Goal: Transaction & Acquisition: Book appointment/travel/reservation

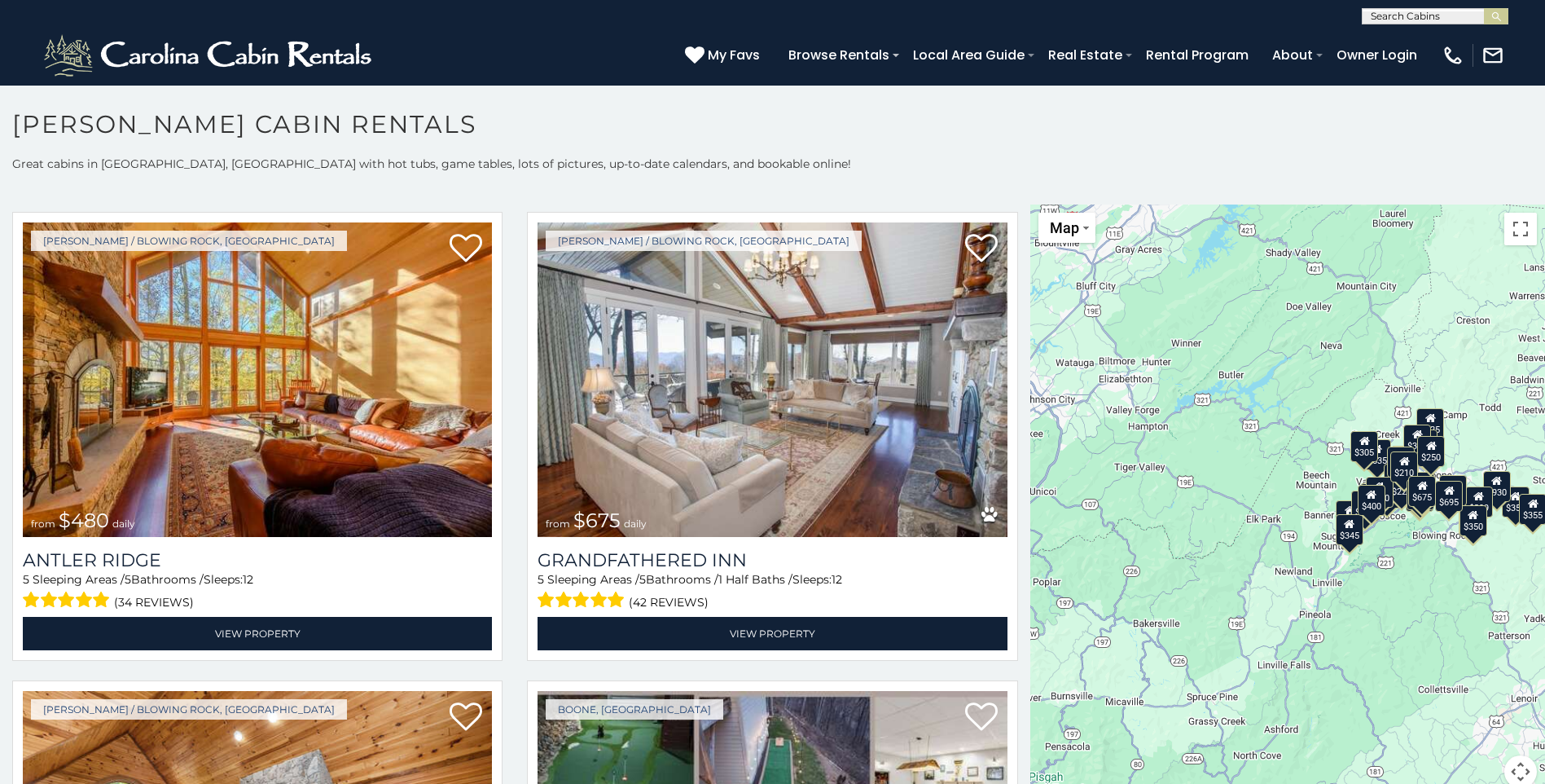
scroll to position [10, 0]
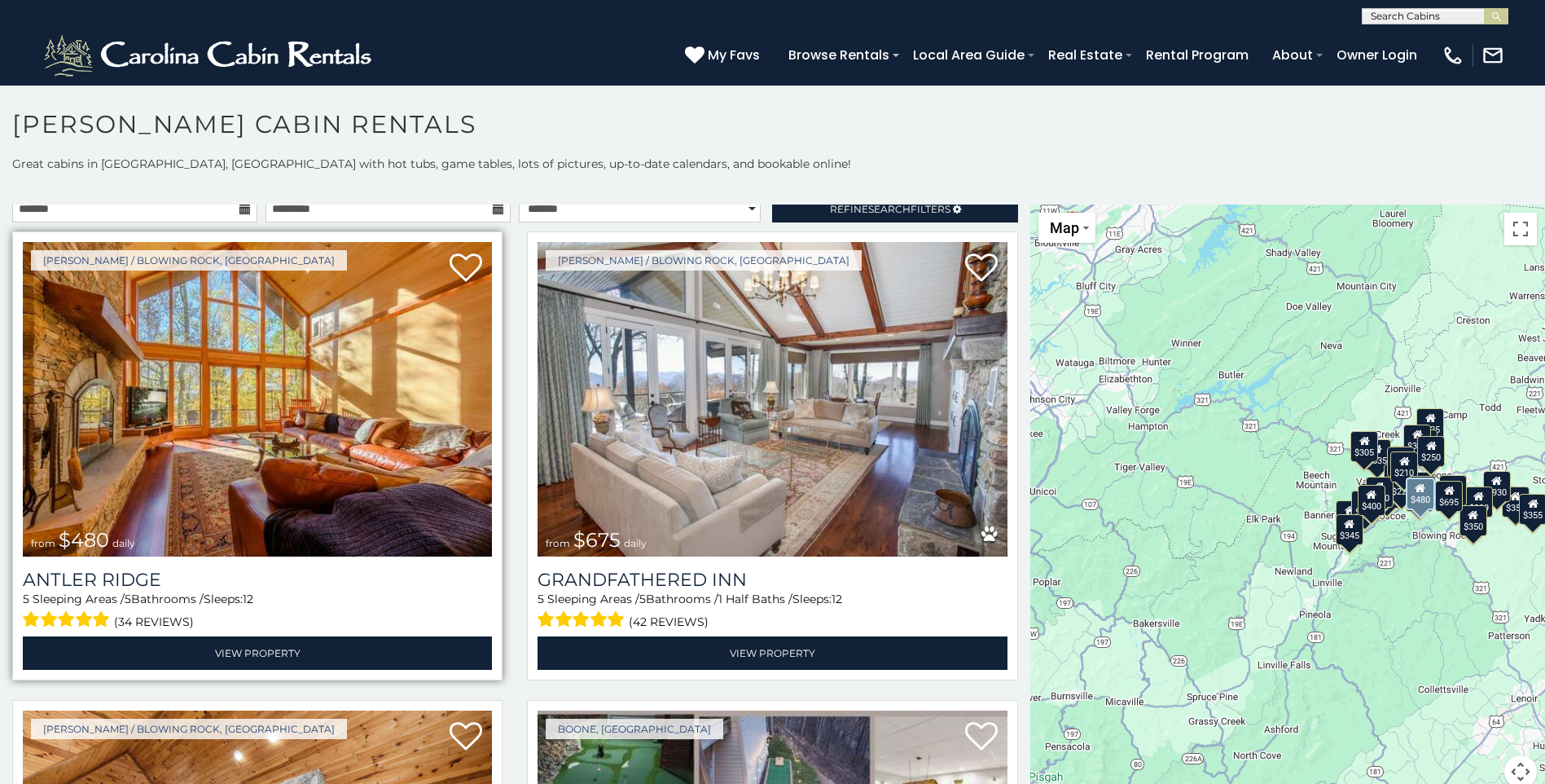
click at [278, 395] on img at bounding box center [257, 399] width 469 height 314
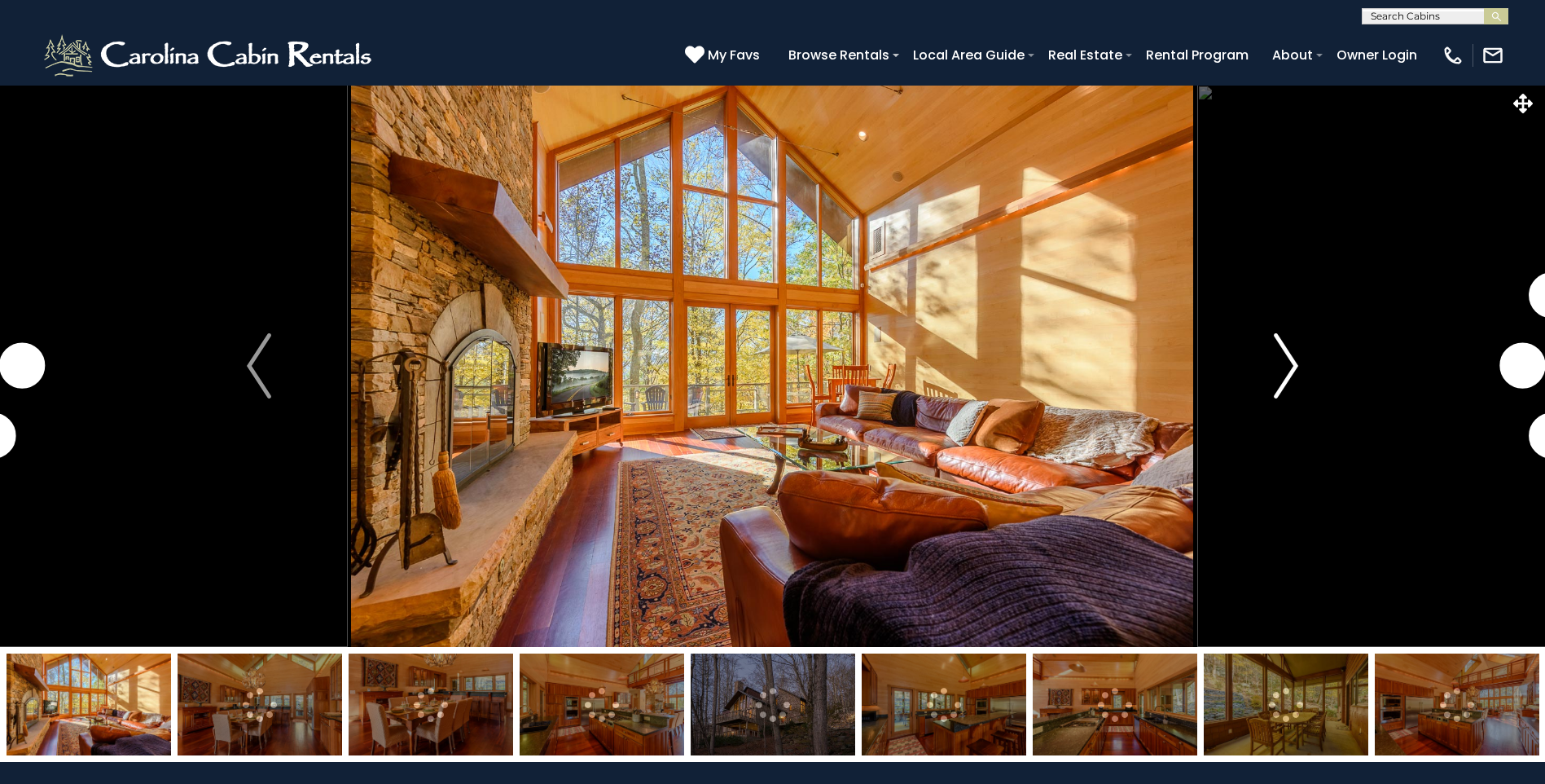
click at [1288, 370] on img "Next" at bounding box center [1285, 366] width 24 height 65
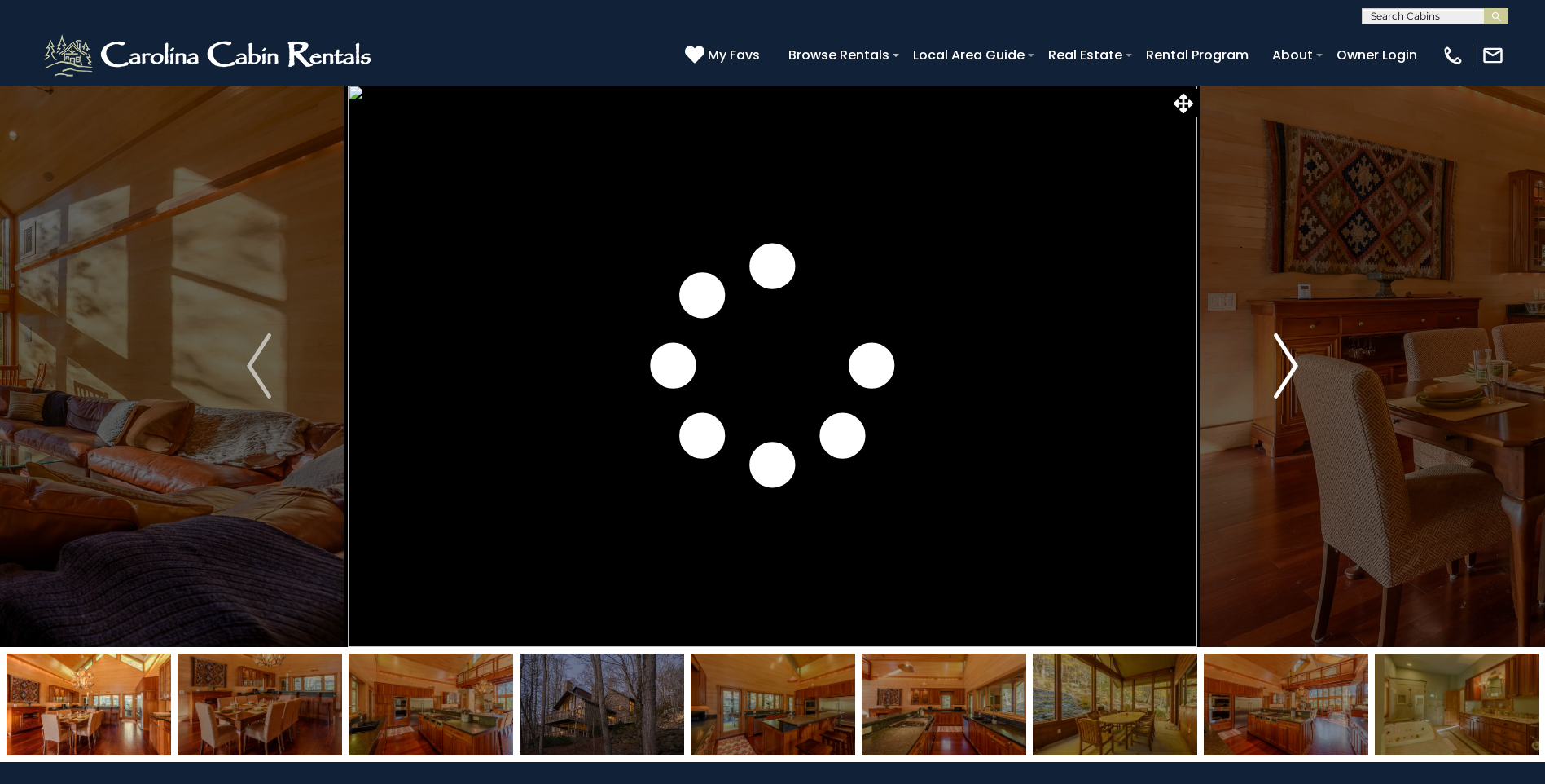
click at [1288, 370] on img "Next" at bounding box center [1285, 366] width 24 height 65
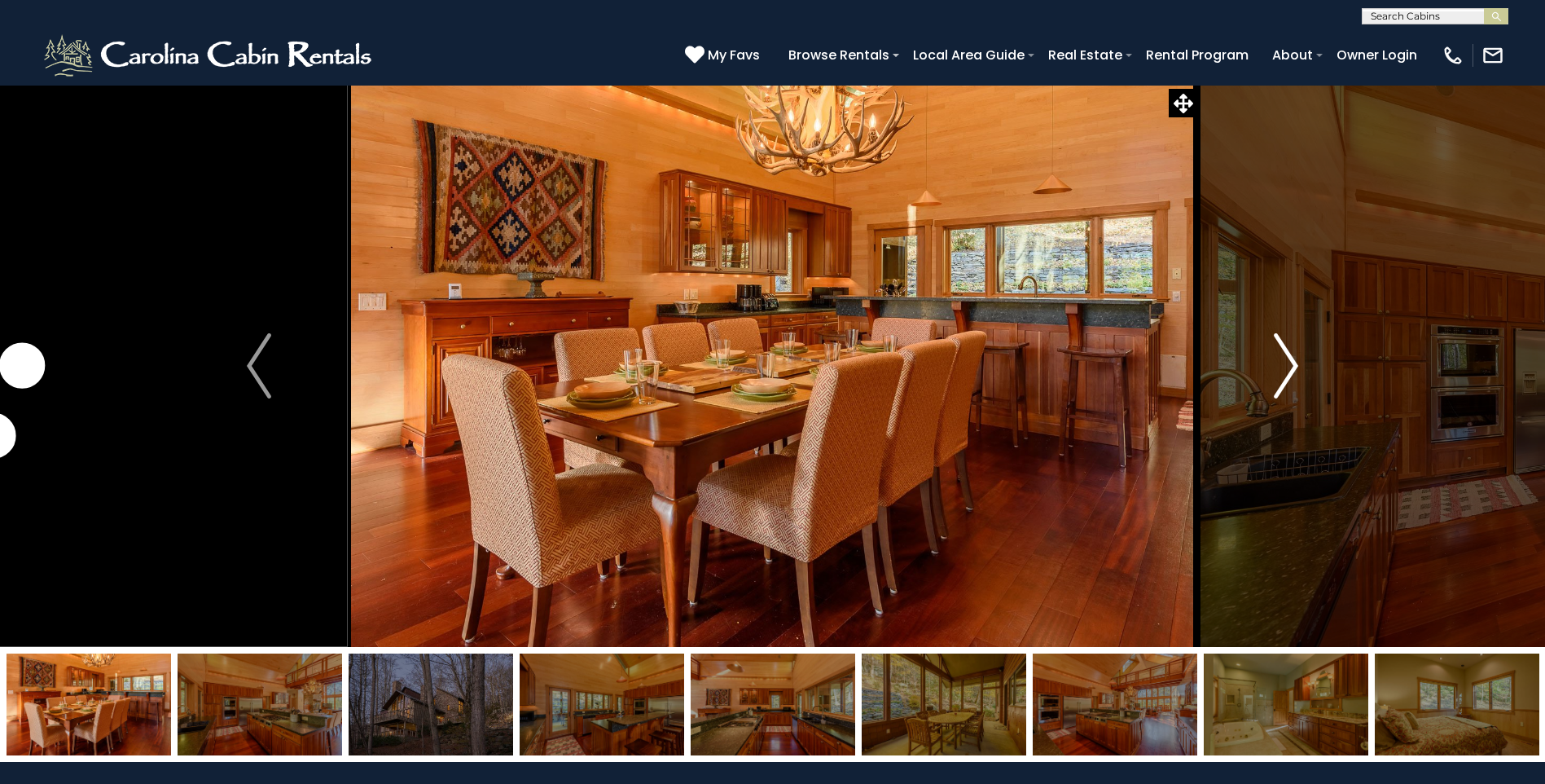
click at [1288, 370] on img "Next" at bounding box center [1285, 366] width 24 height 65
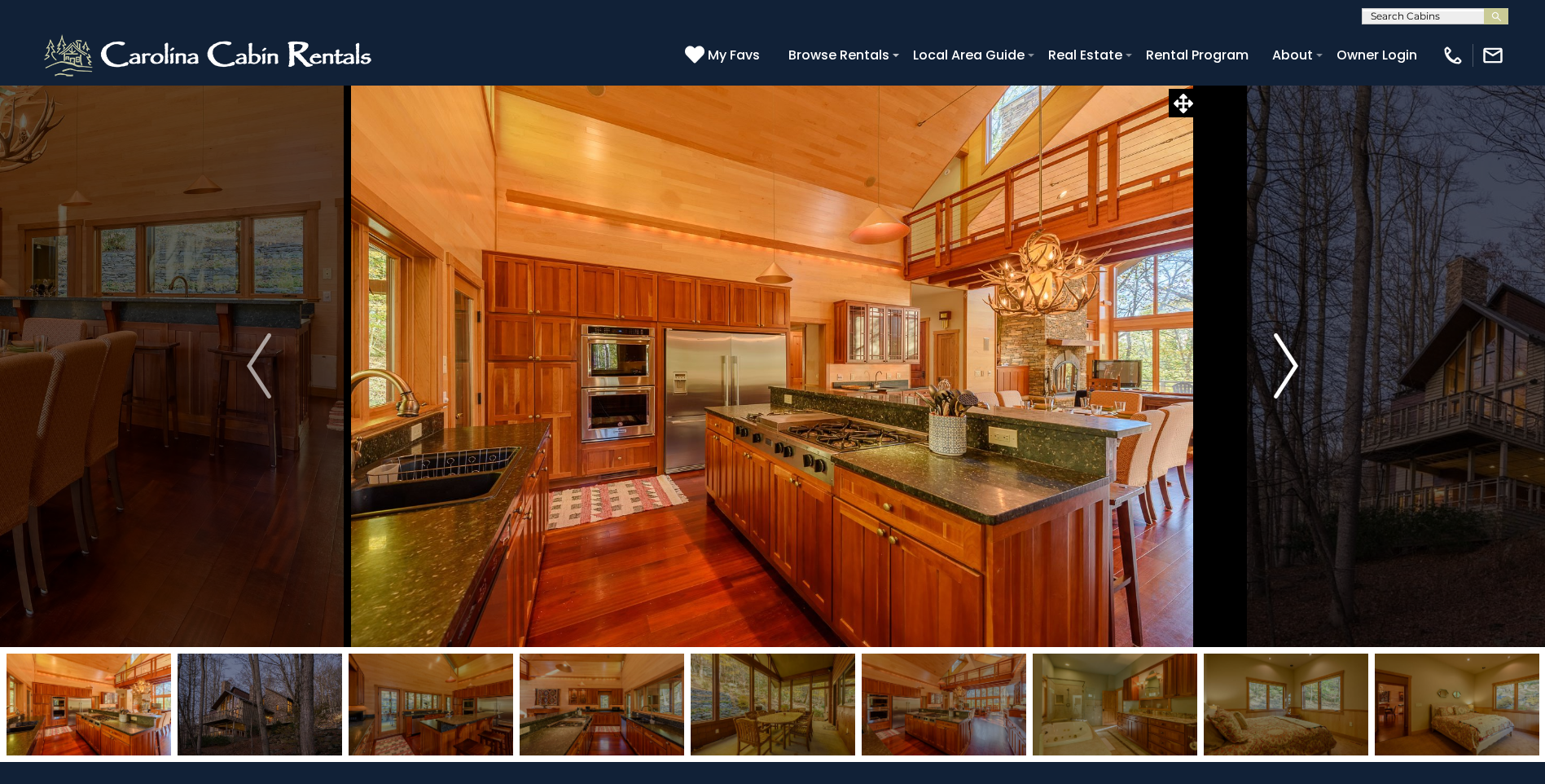
click at [1288, 370] on img "Next" at bounding box center [1285, 366] width 24 height 65
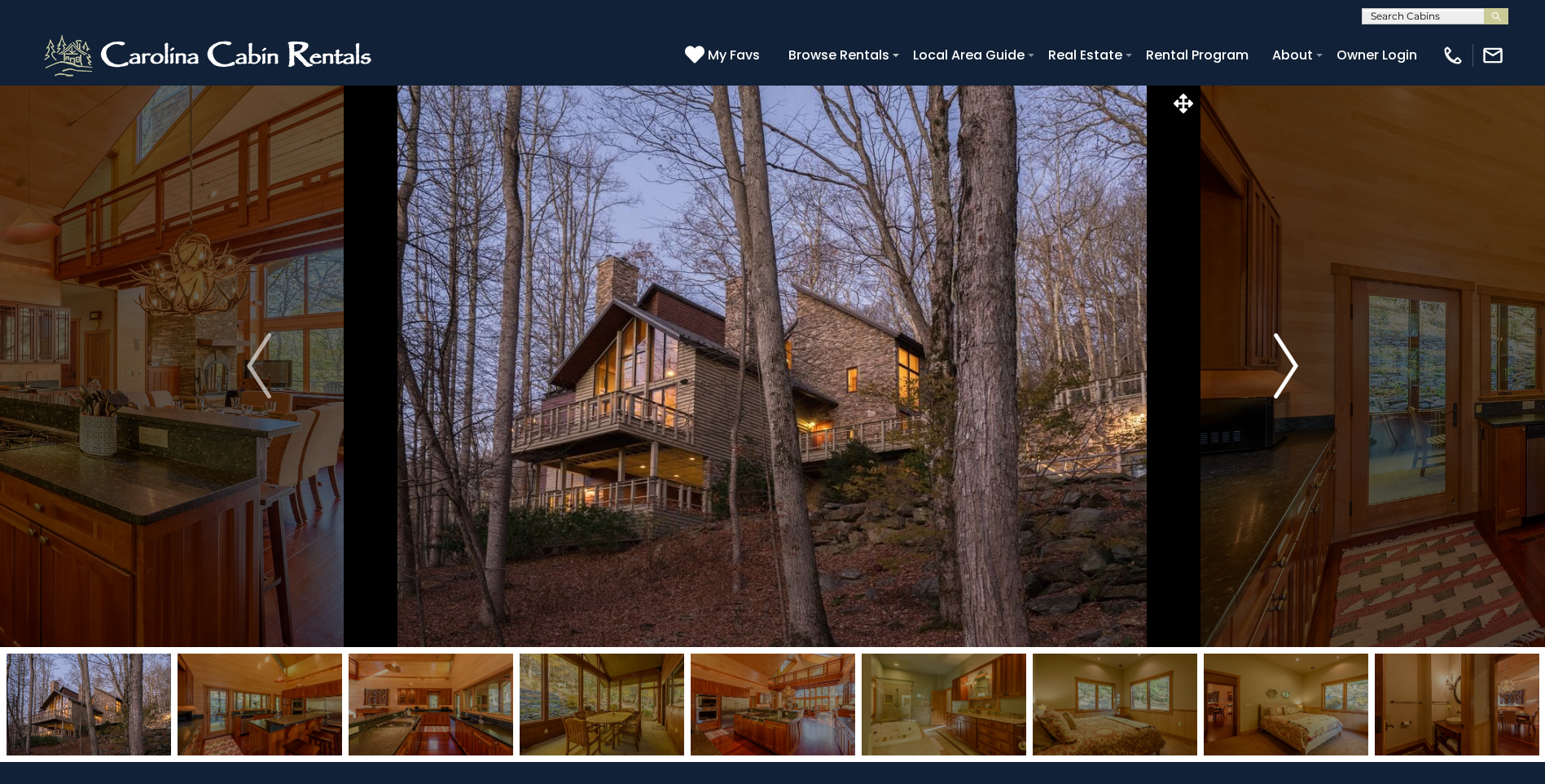
click at [1288, 370] on img "Next" at bounding box center [1285, 366] width 24 height 65
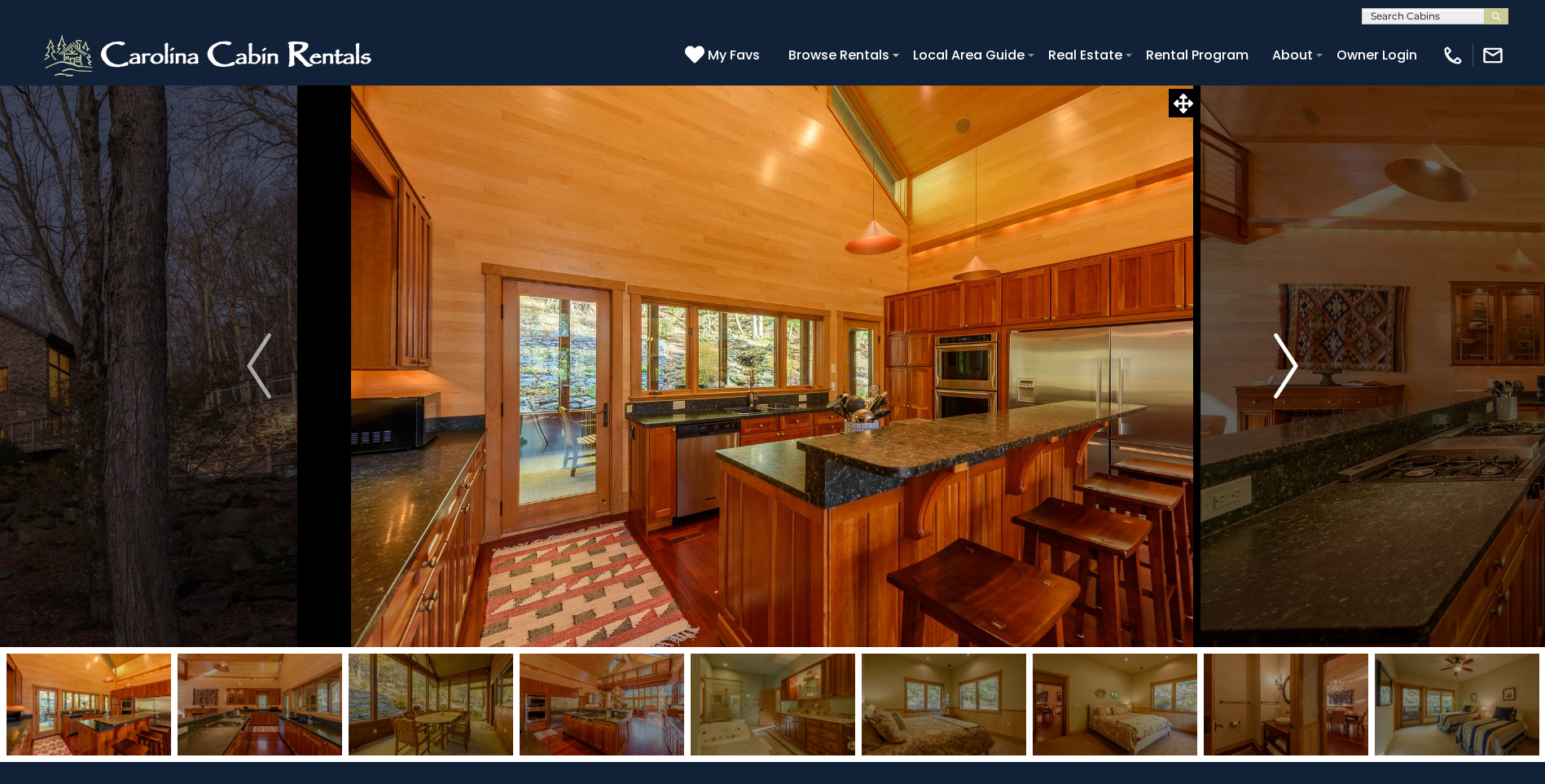
click at [1288, 370] on img "Next" at bounding box center [1285, 366] width 24 height 65
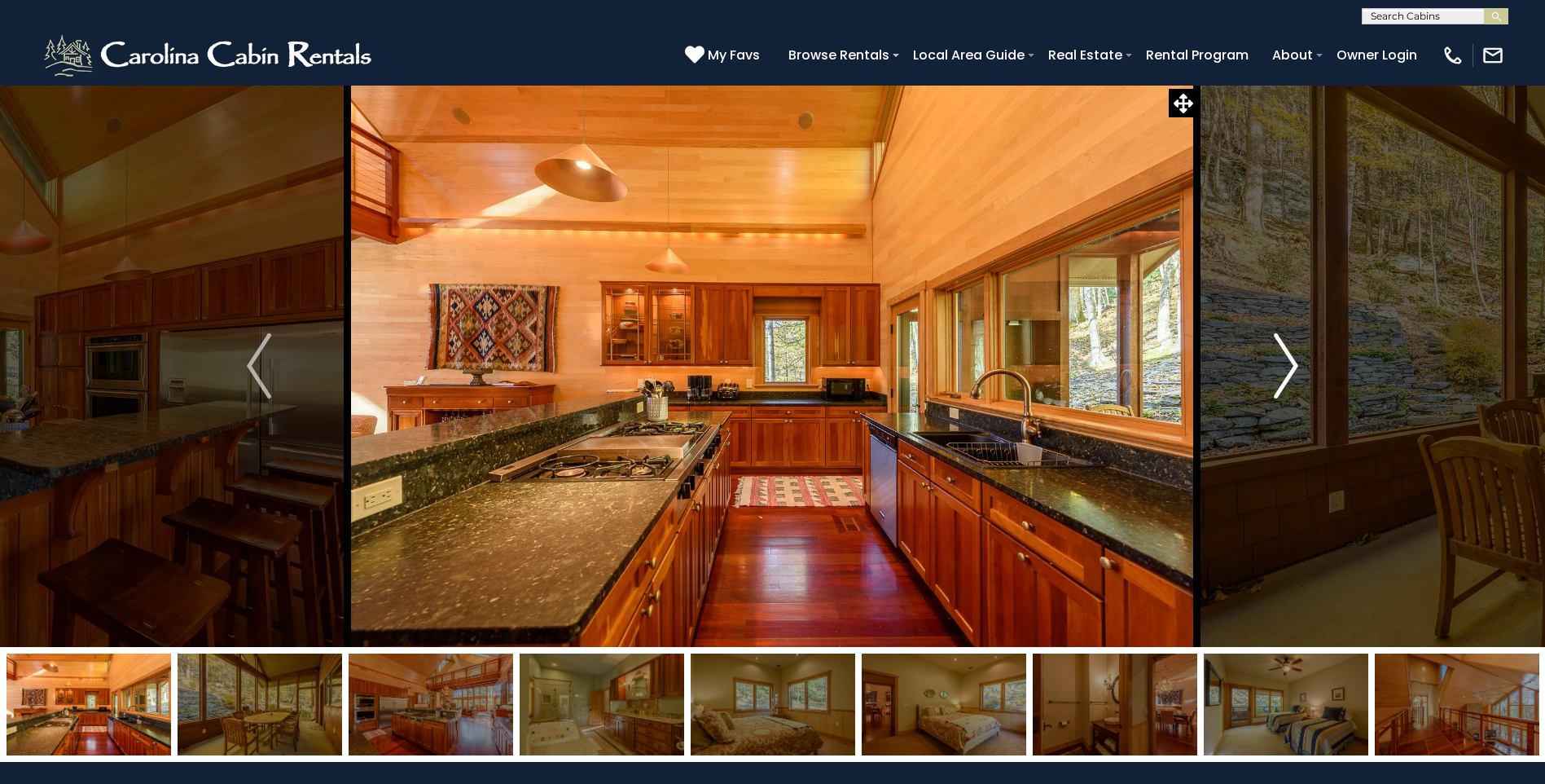
click at [1288, 370] on img "Next" at bounding box center [1285, 366] width 24 height 65
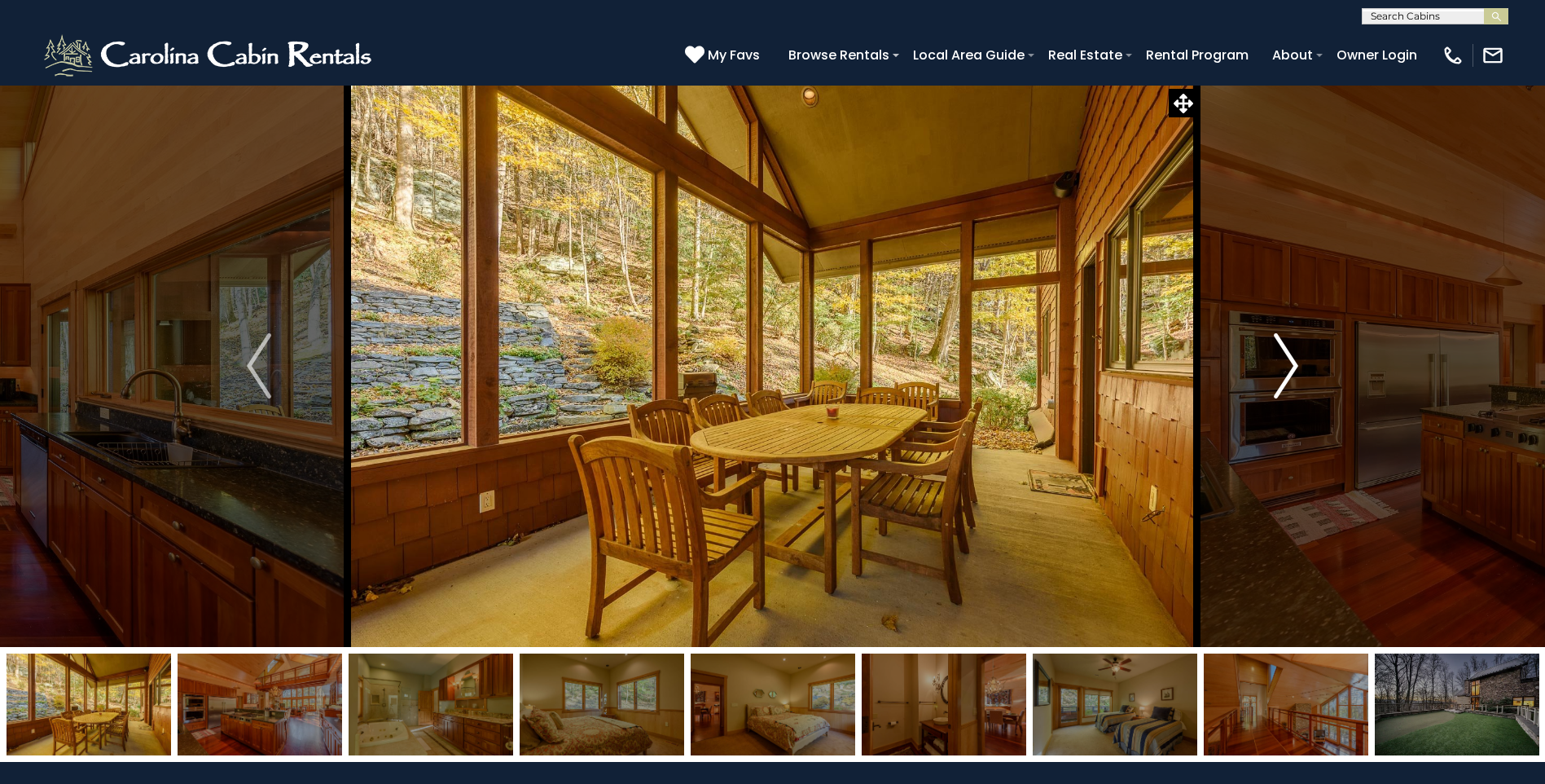
click at [1288, 370] on img "Next" at bounding box center [1285, 366] width 24 height 65
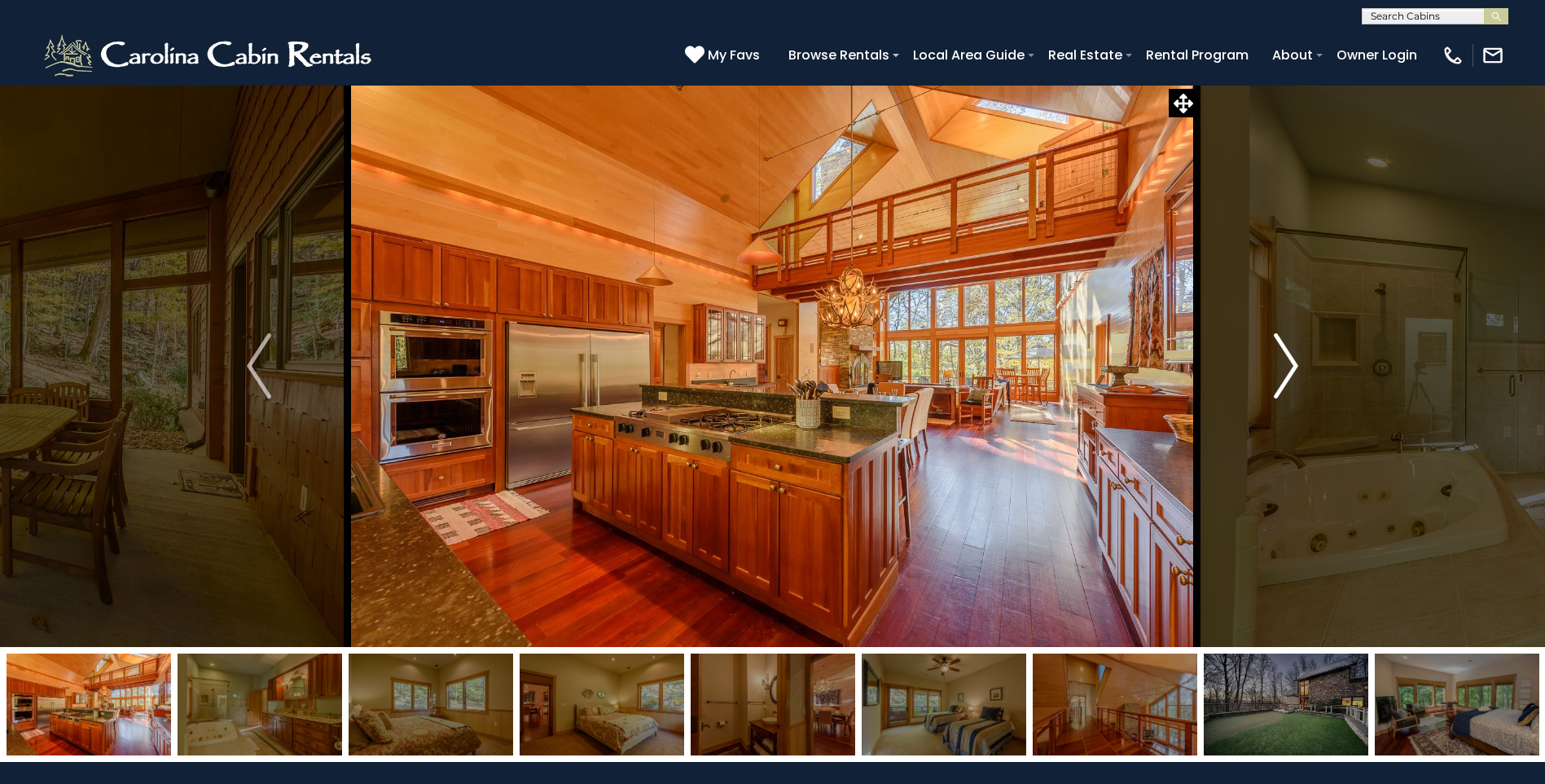
click at [1288, 370] on img "Next" at bounding box center [1285, 366] width 24 height 65
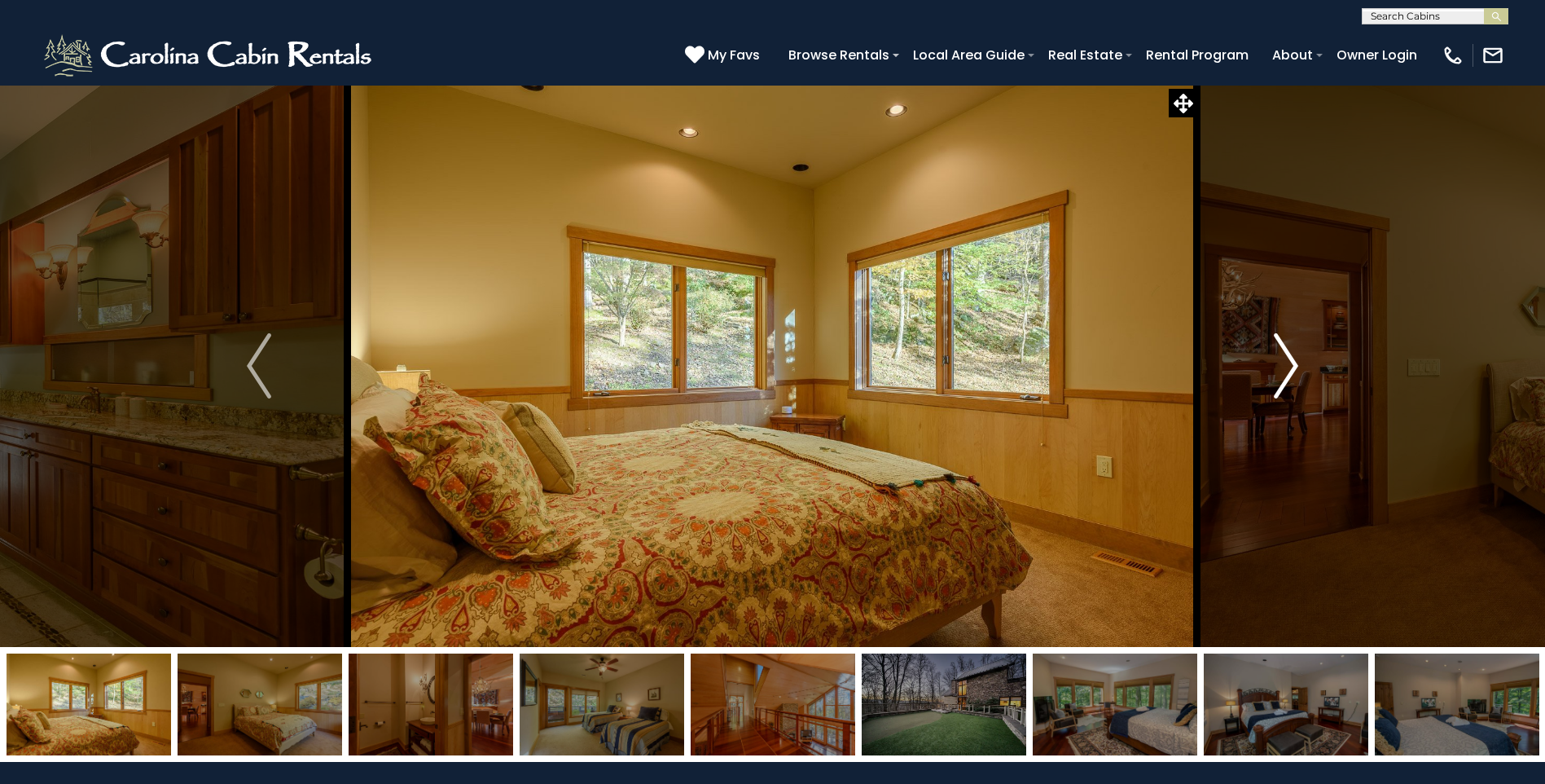
click at [1288, 370] on img "Next" at bounding box center [1285, 366] width 24 height 65
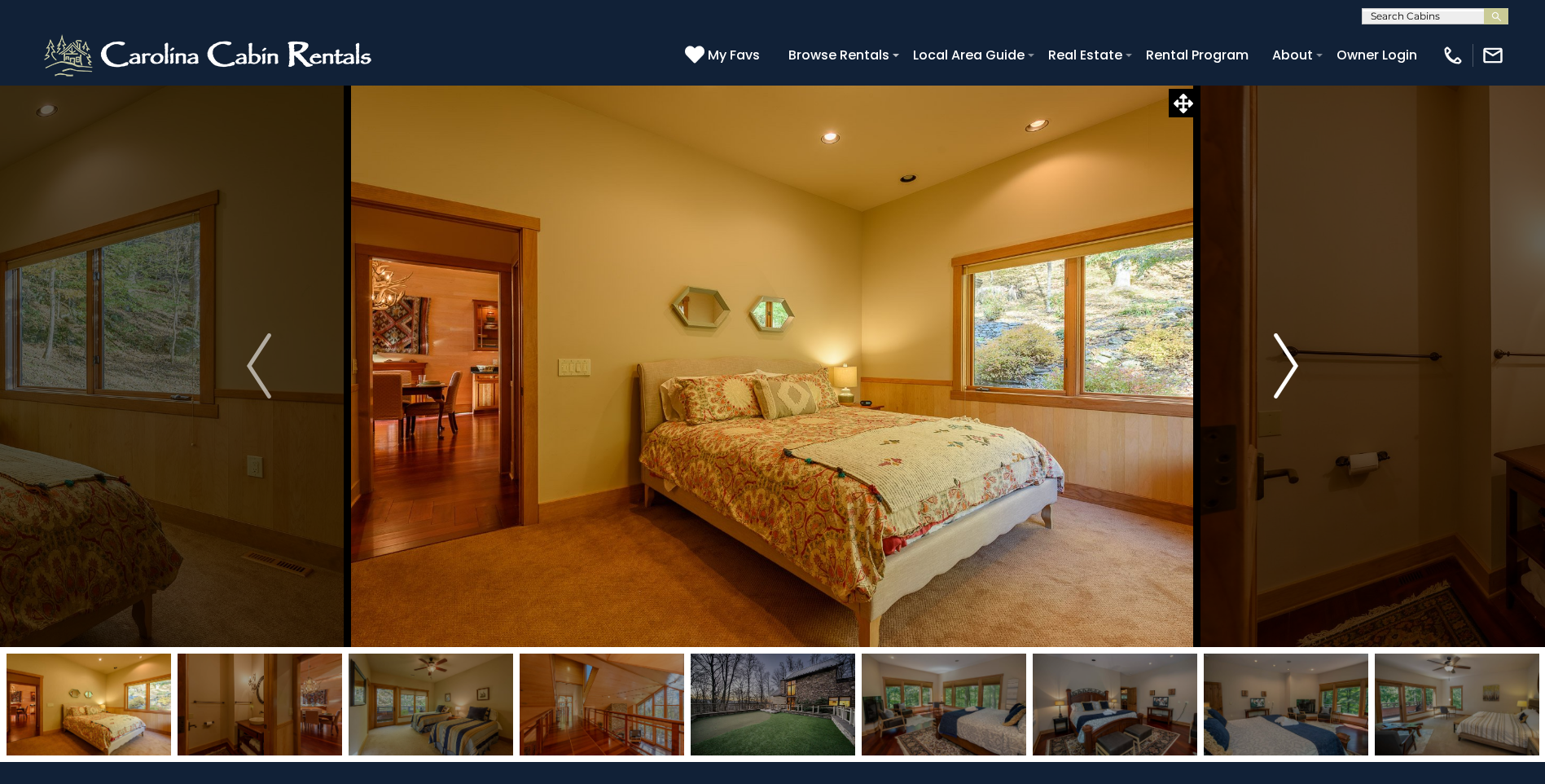
click at [1288, 370] on img "Next" at bounding box center [1285, 366] width 24 height 65
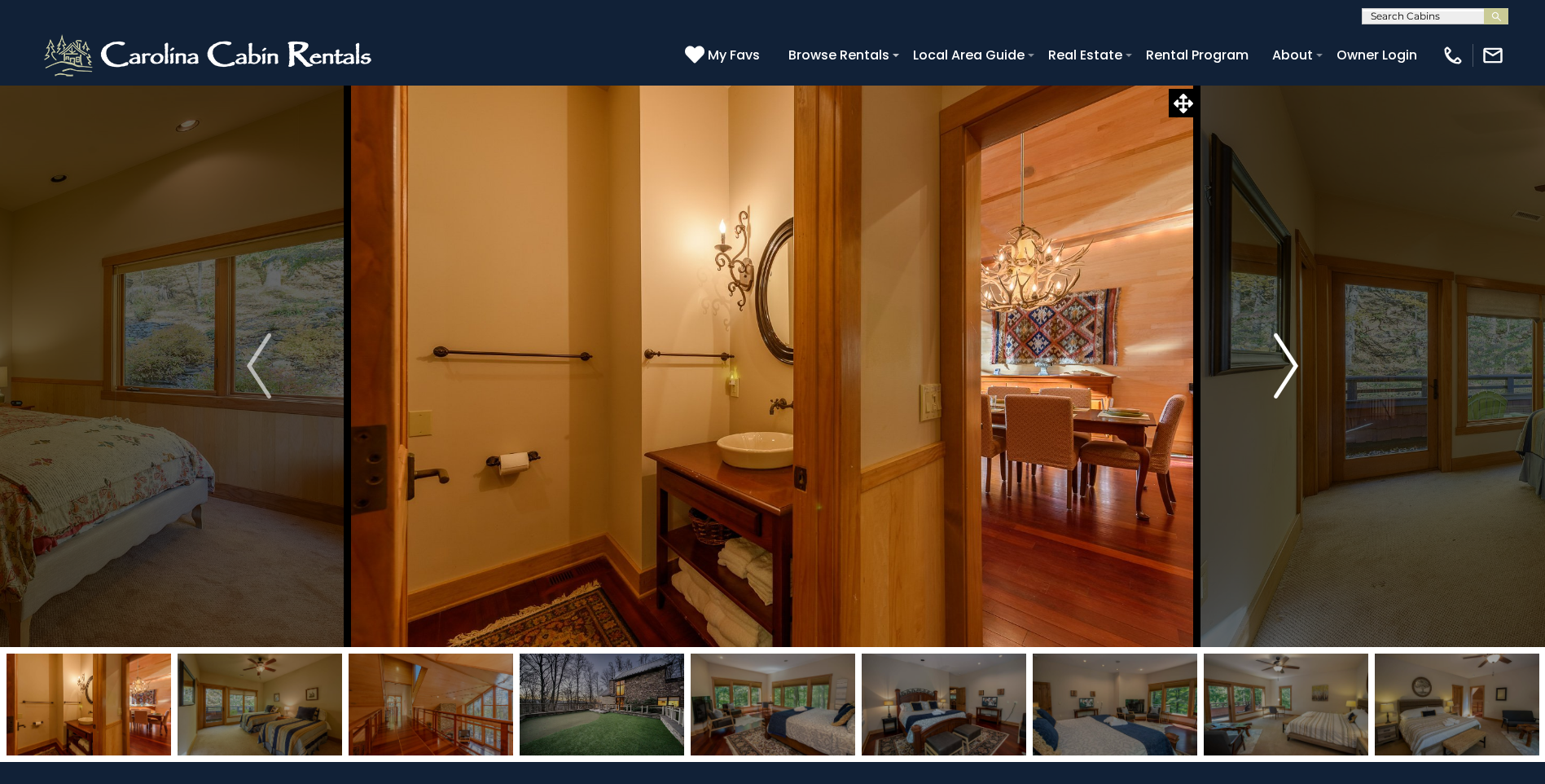
click at [1288, 370] on img "Next" at bounding box center [1285, 366] width 24 height 65
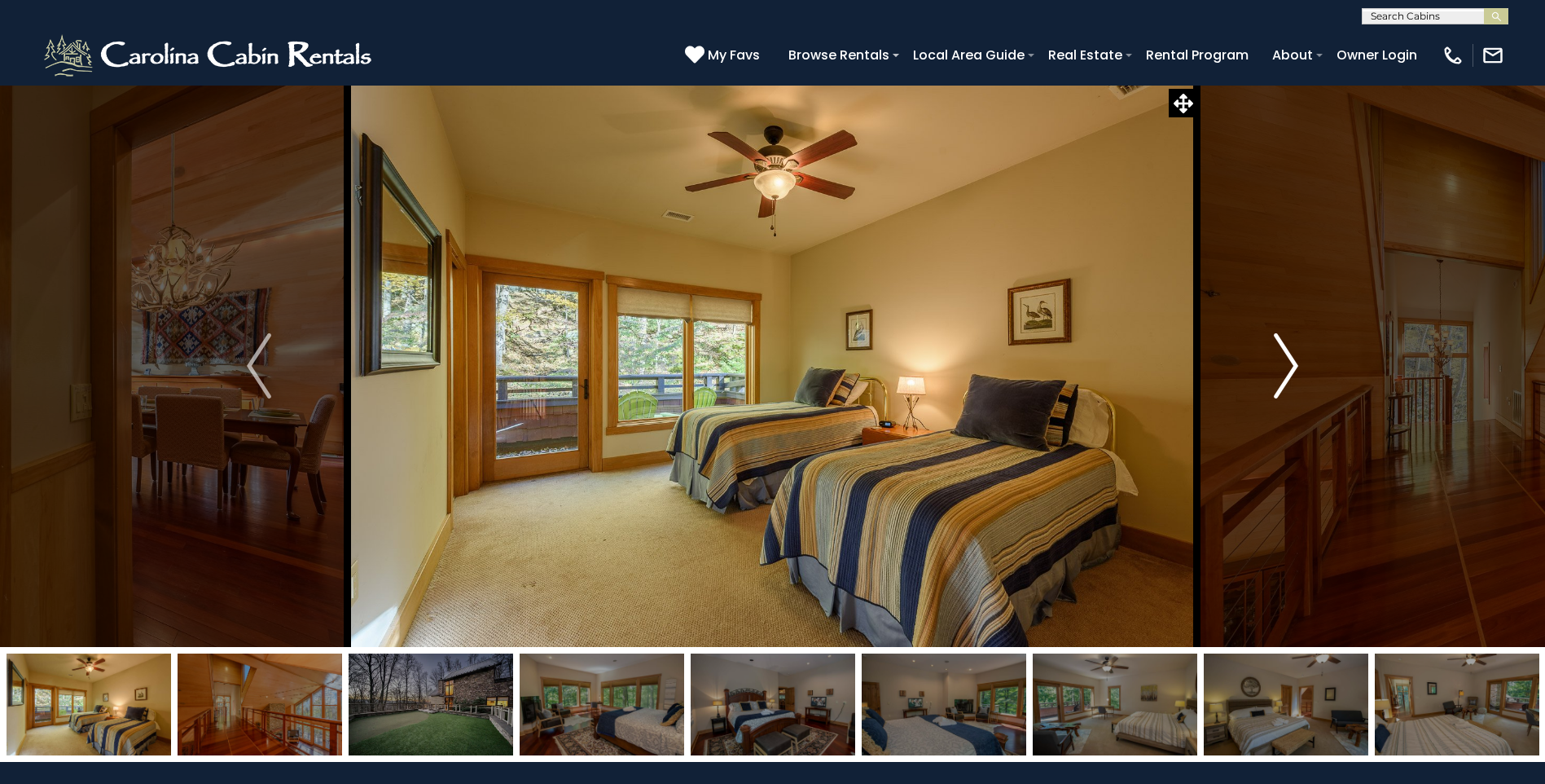
click at [1288, 370] on img "Next" at bounding box center [1285, 366] width 24 height 65
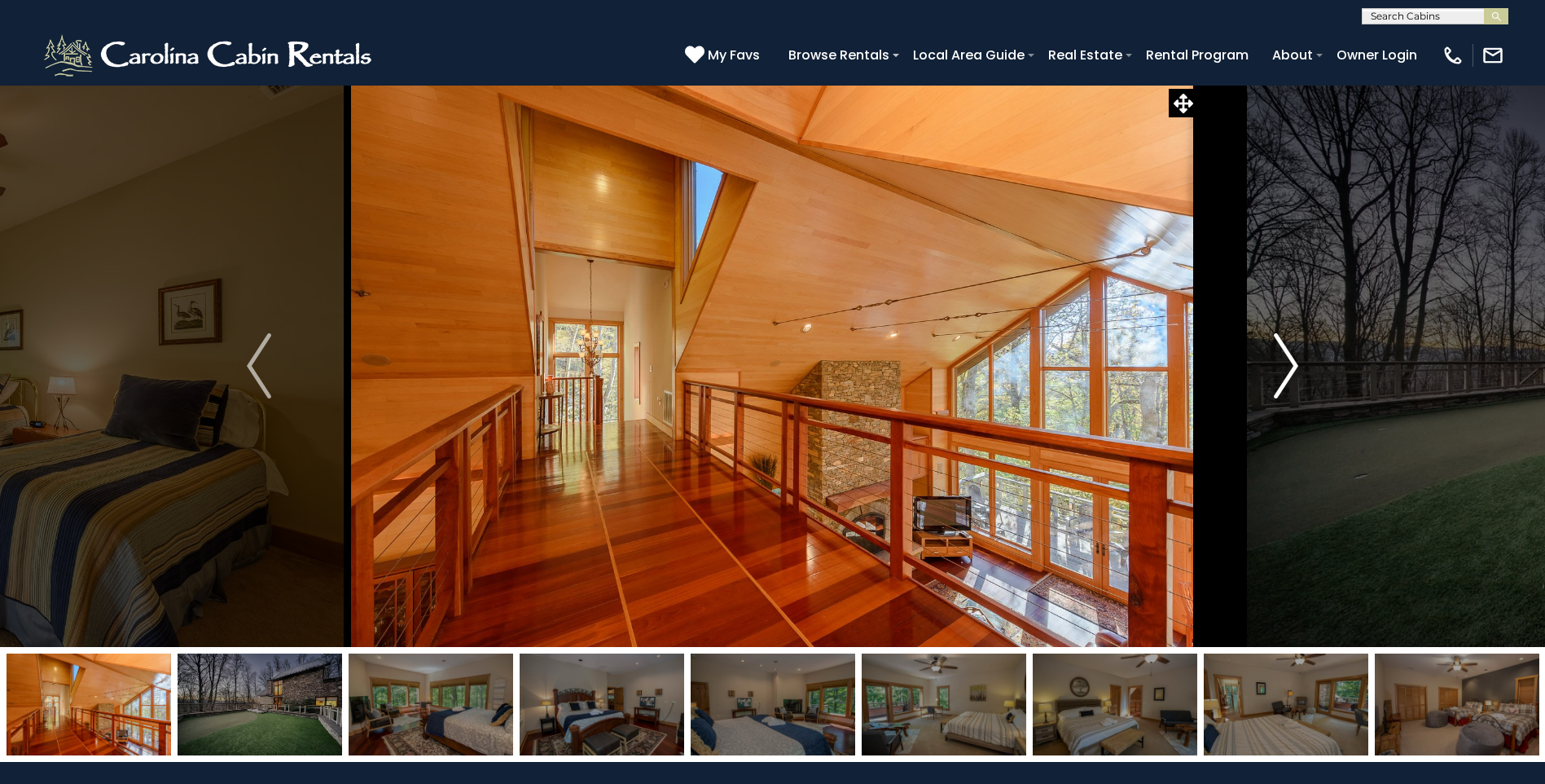
click at [1288, 370] on img "Next" at bounding box center [1285, 366] width 24 height 65
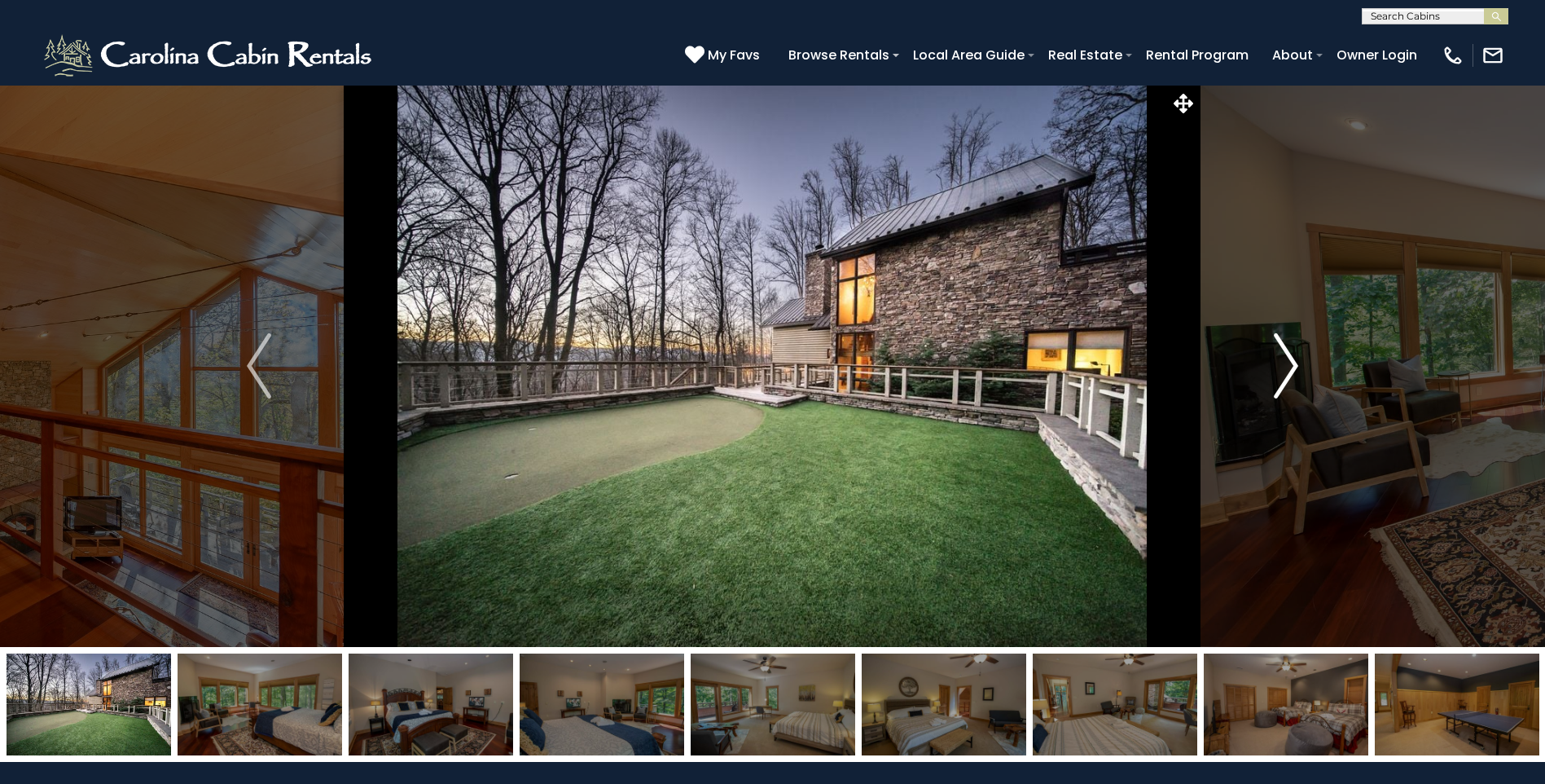
click at [1288, 370] on img "Next" at bounding box center [1285, 366] width 24 height 65
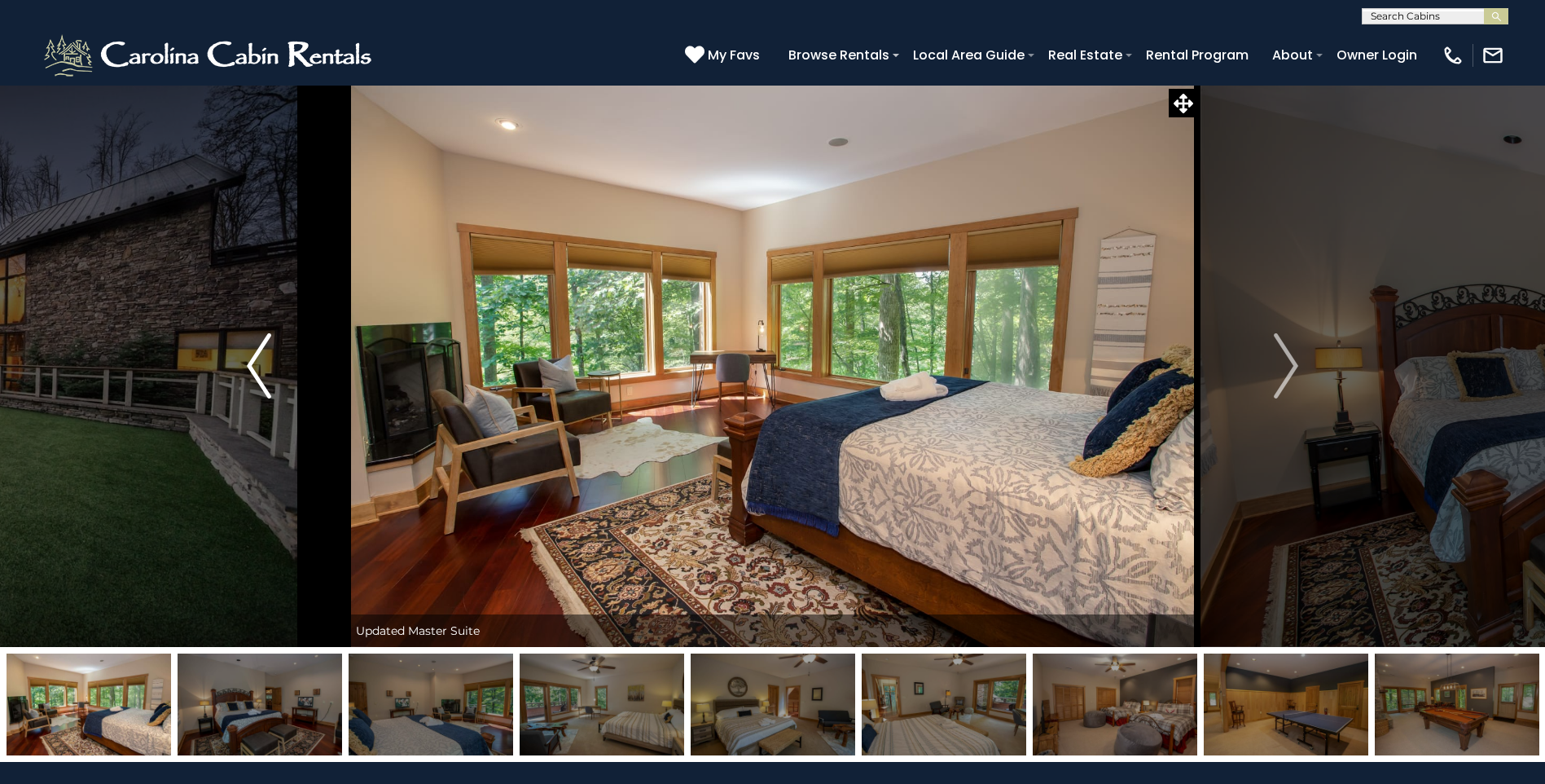
click at [257, 364] on img "Previous" at bounding box center [258, 366] width 24 height 65
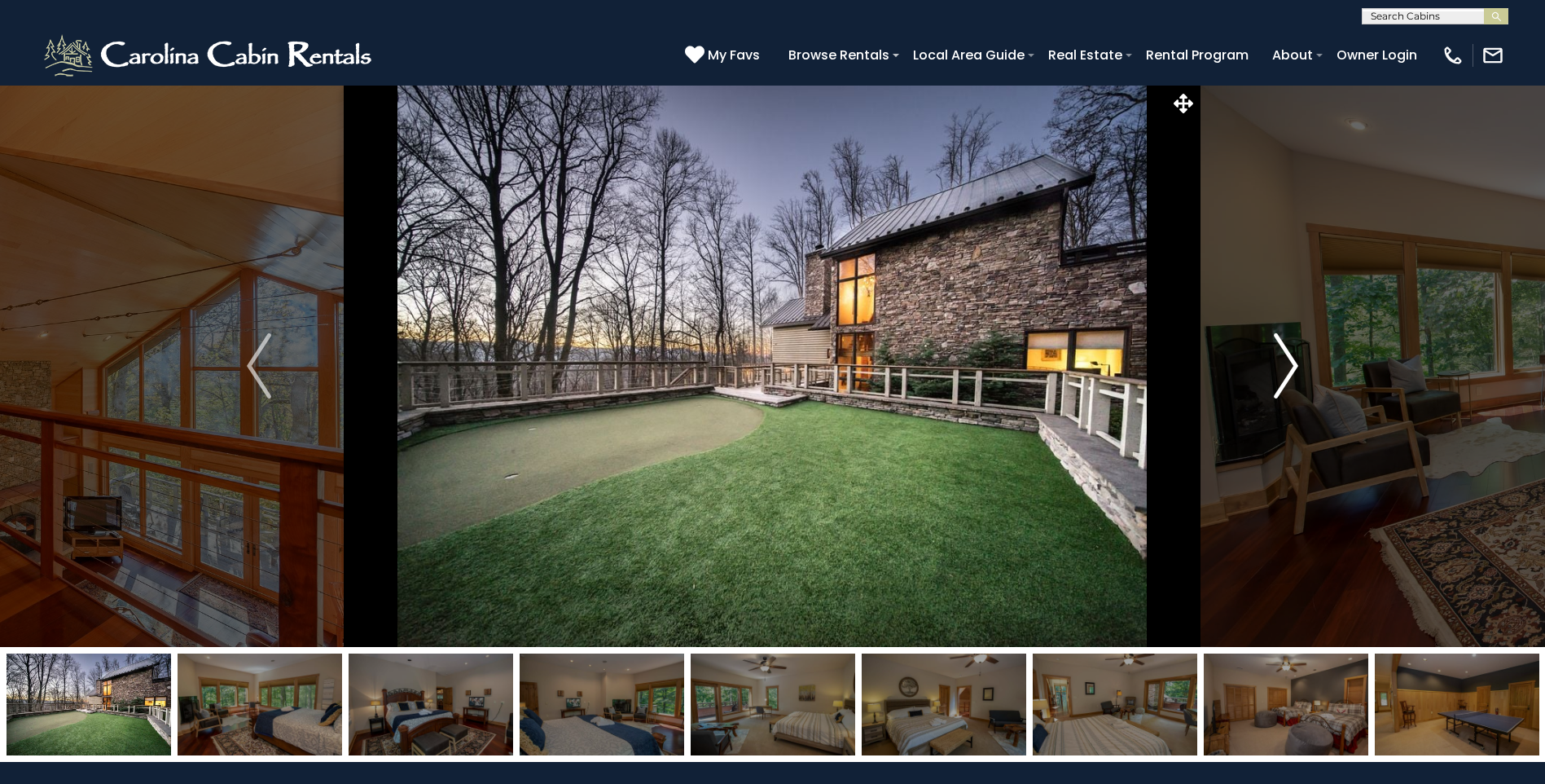
click at [1292, 362] on img "Next" at bounding box center [1285, 366] width 24 height 65
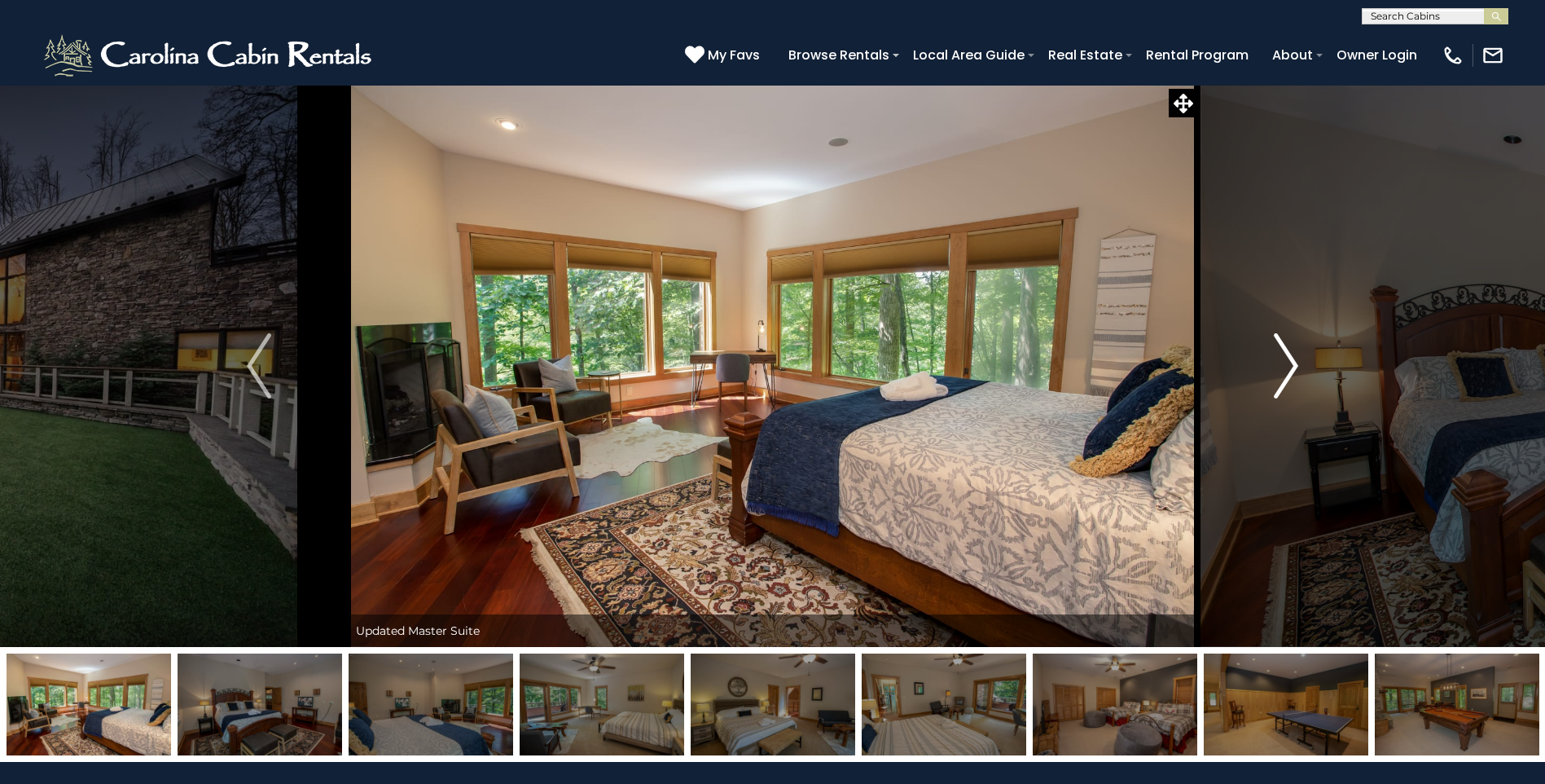
click at [1292, 362] on img "Next" at bounding box center [1285, 366] width 24 height 65
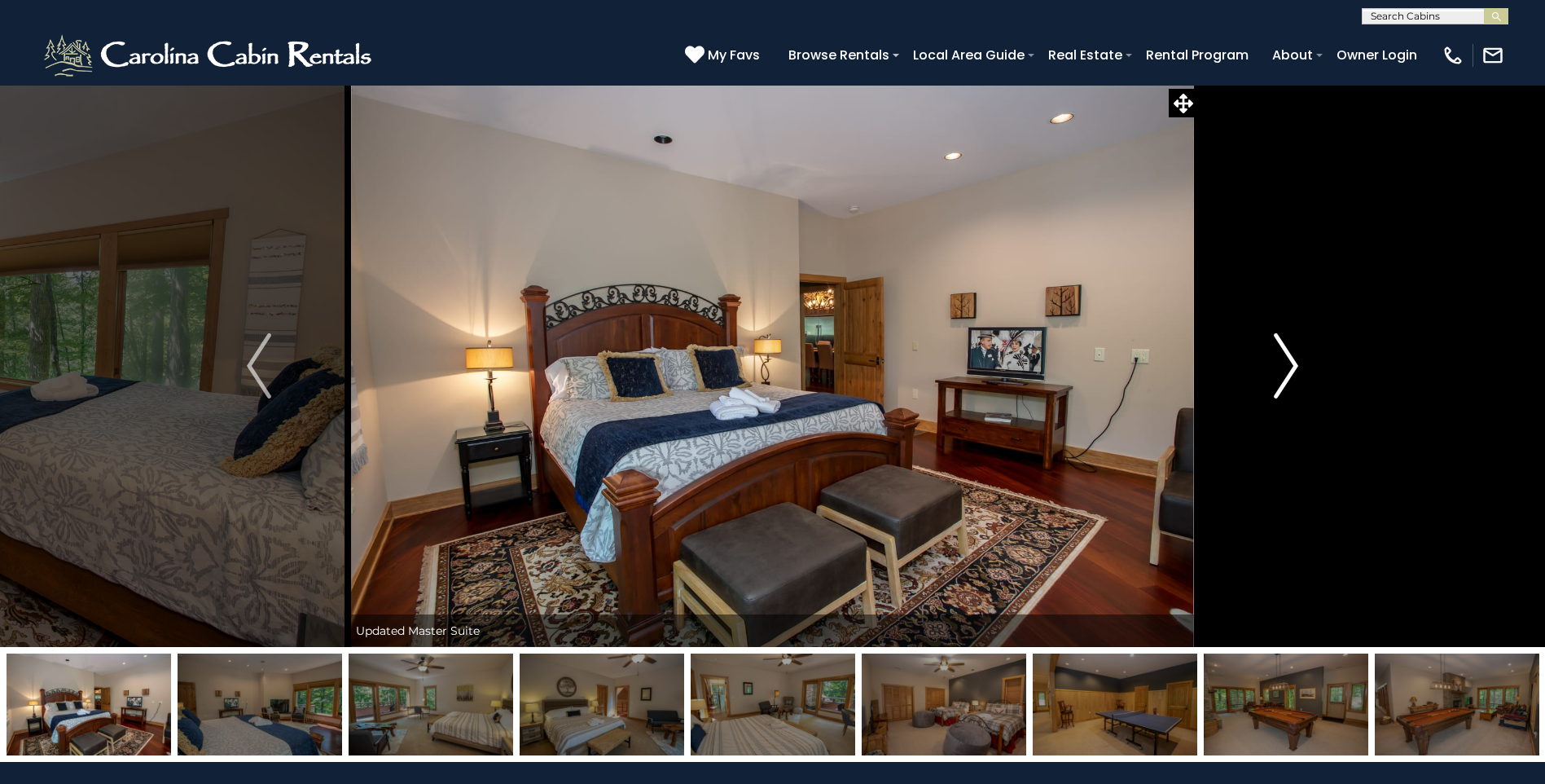
click at [1292, 362] on img "Next" at bounding box center [1285, 366] width 24 height 65
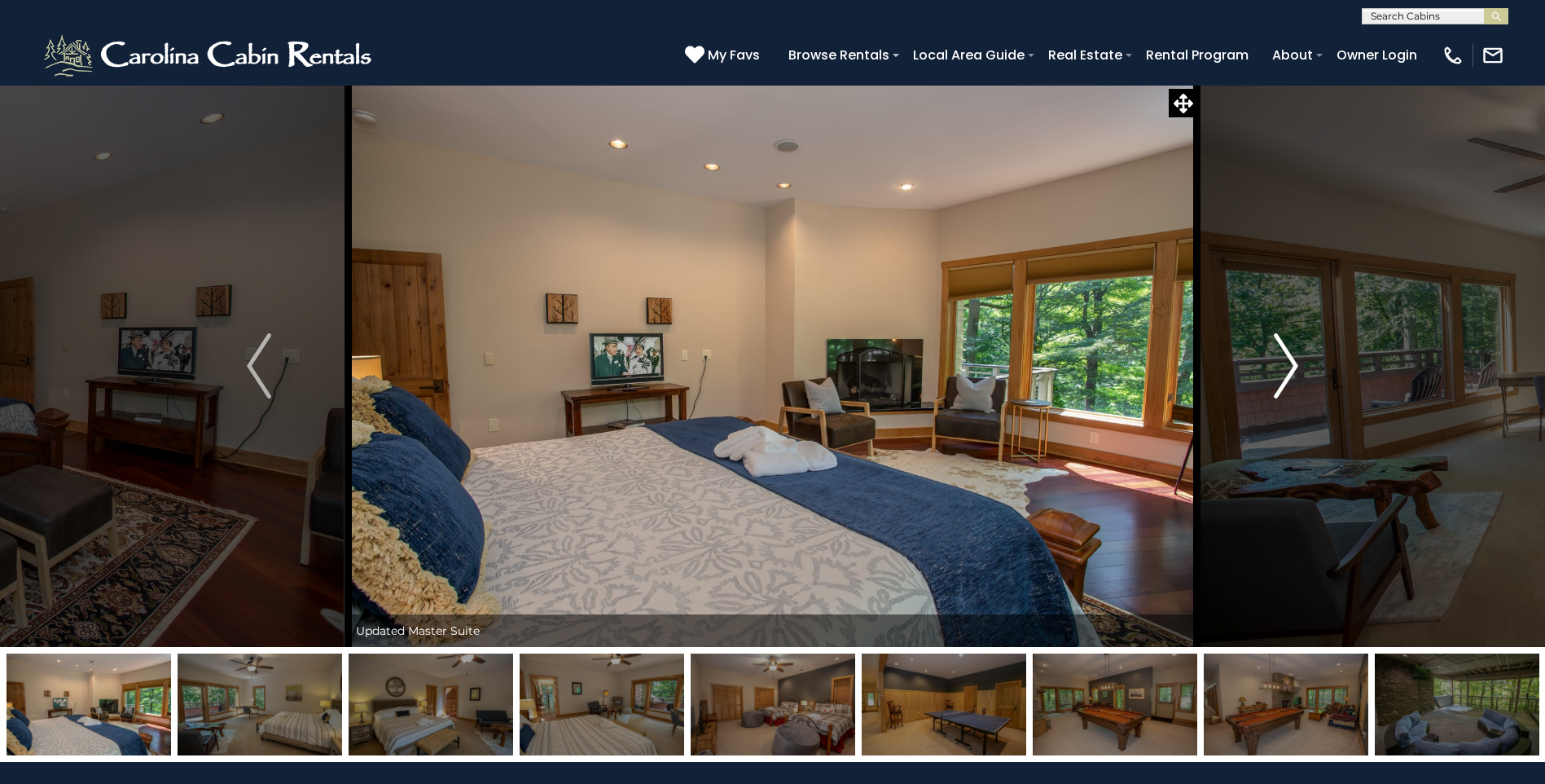
click at [1292, 362] on img "Next" at bounding box center [1285, 366] width 24 height 65
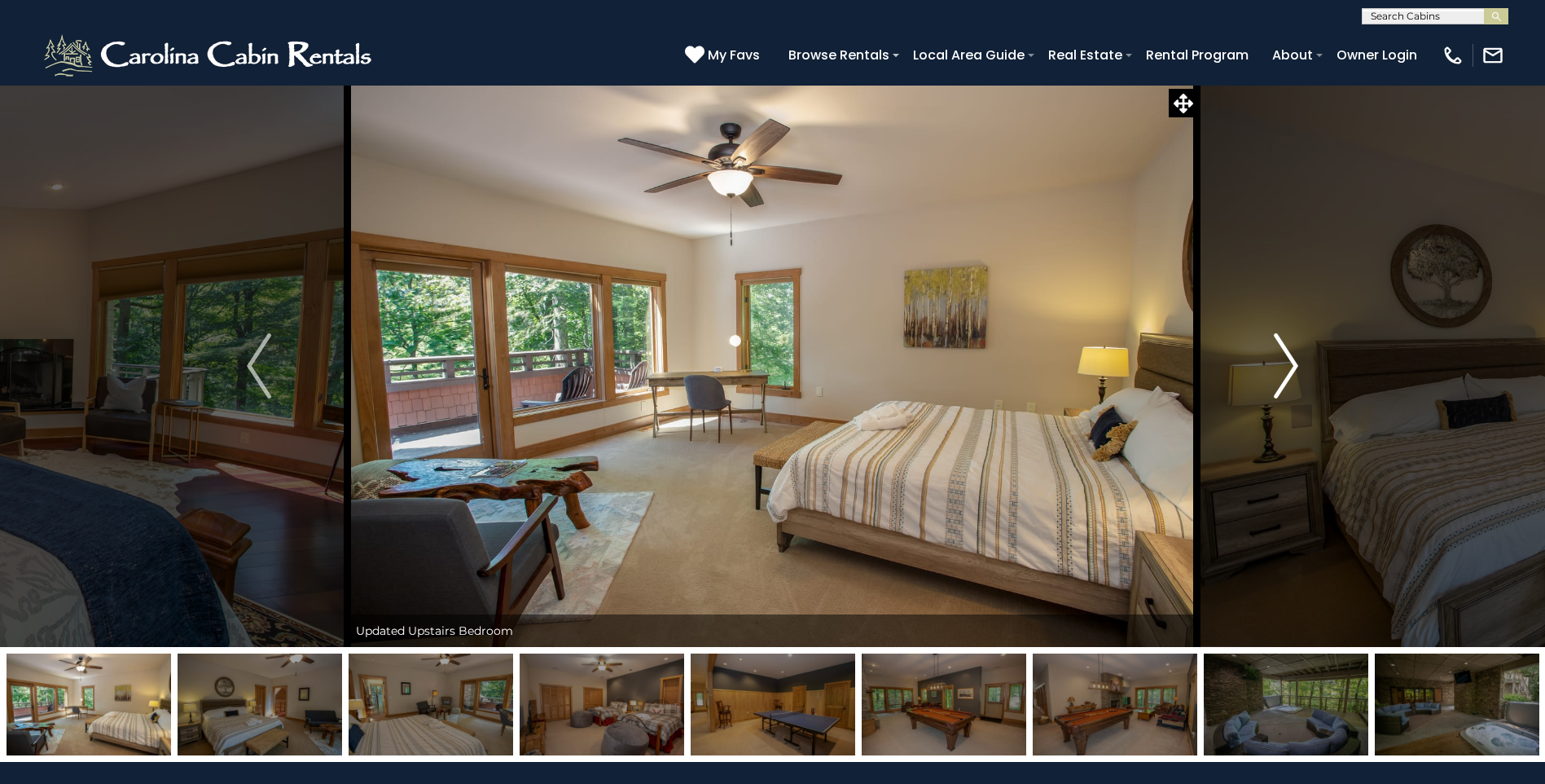
click at [1292, 362] on img "Next" at bounding box center [1285, 366] width 24 height 65
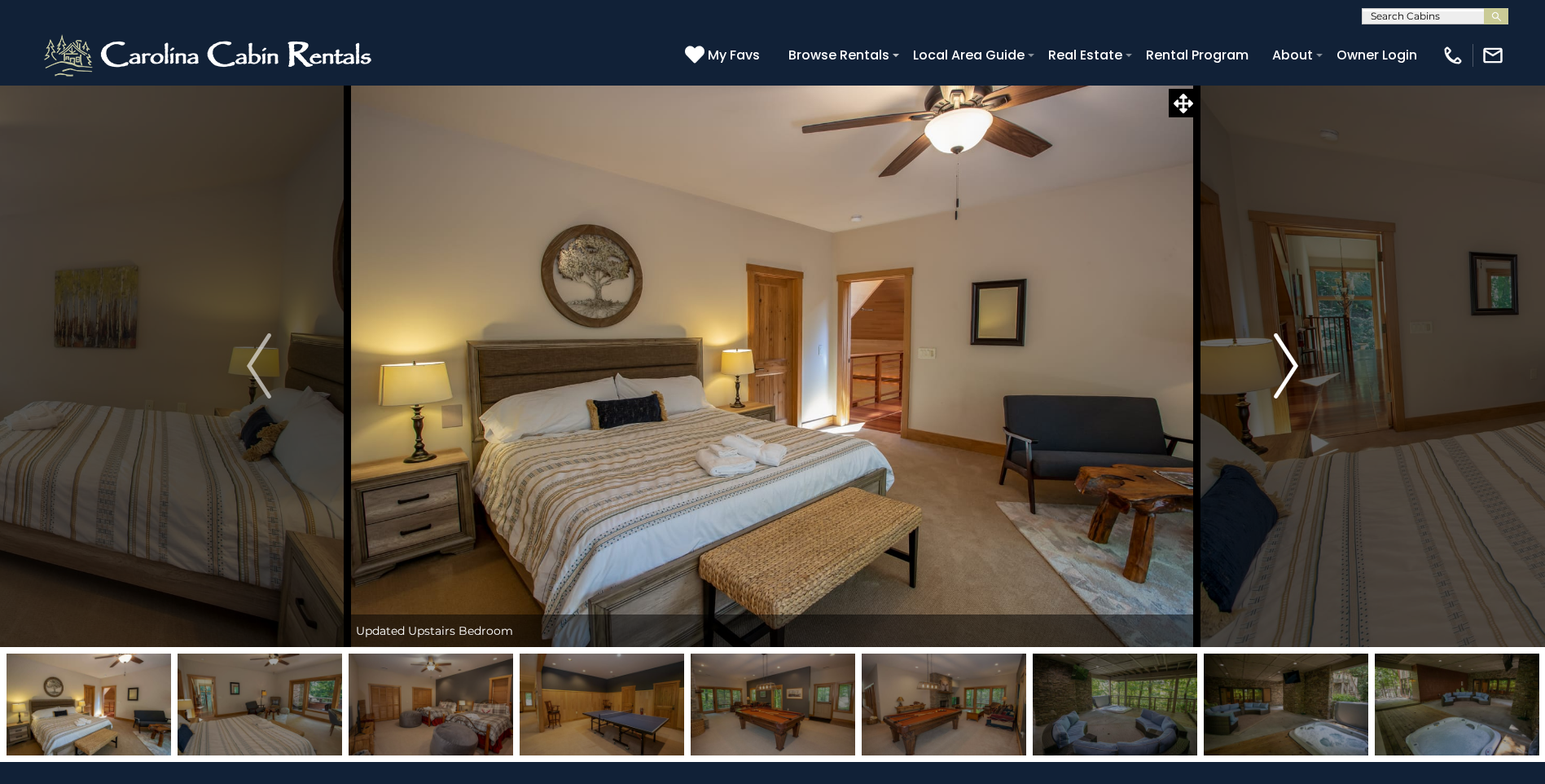
click at [1292, 362] on img "Next" at bounding box center [1285, 366] width 24 height 65
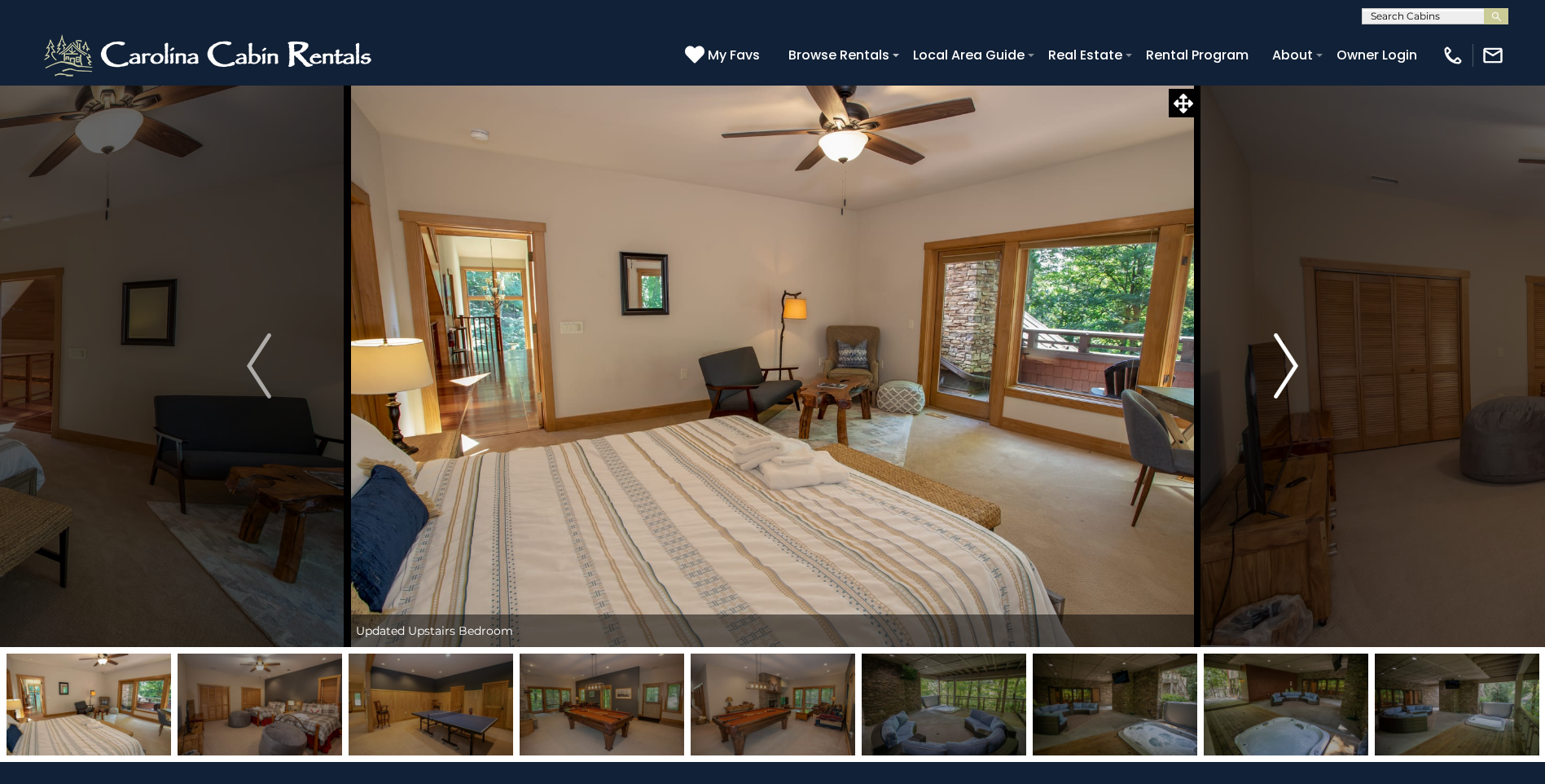
click at [1292, 362] on img "Next" at bounding box center [1285, 366] width 24 height 65
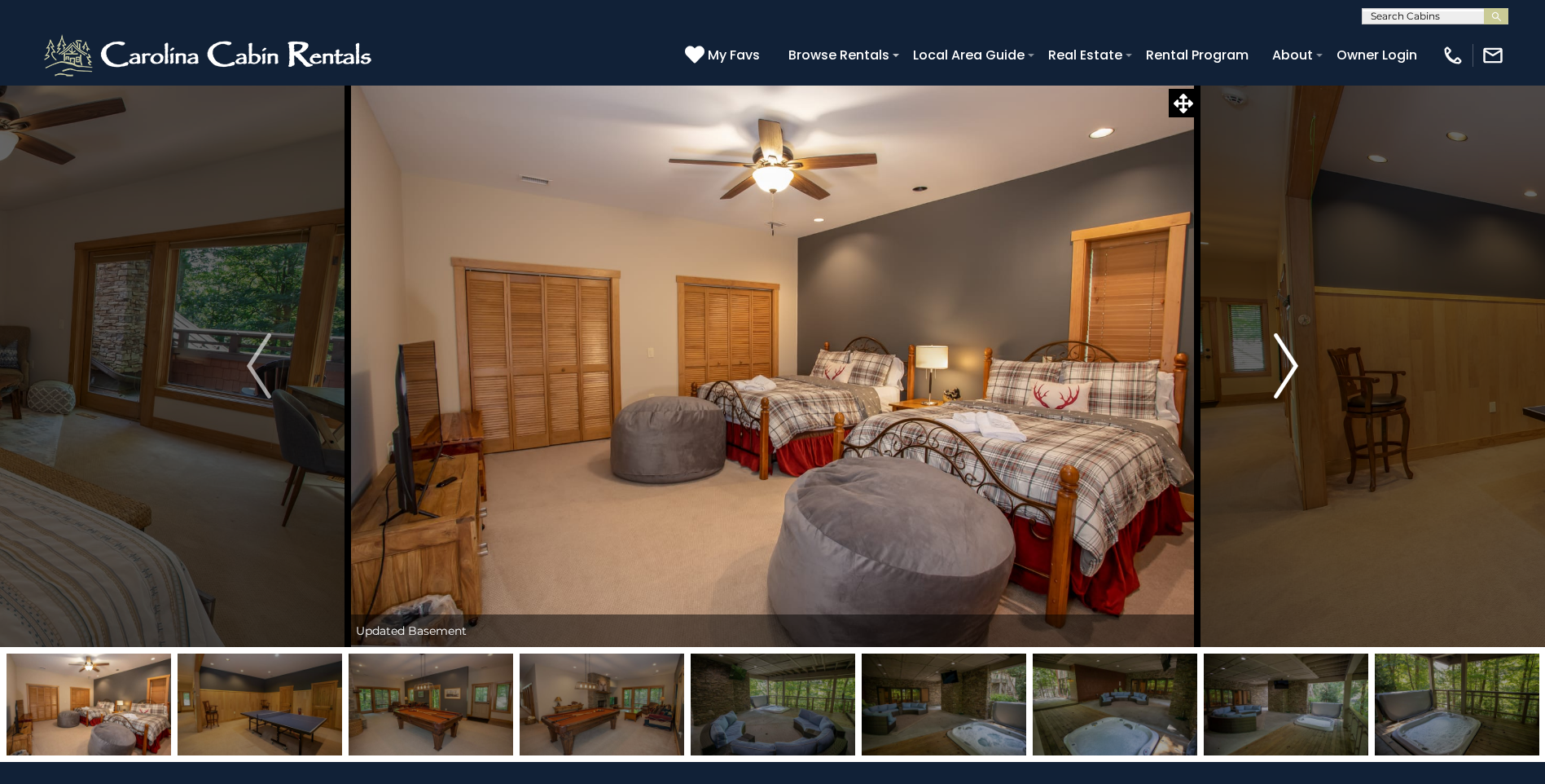
click at [1292, 362] on img "Next" at bounding box center [1285, 366] width 24 height 65
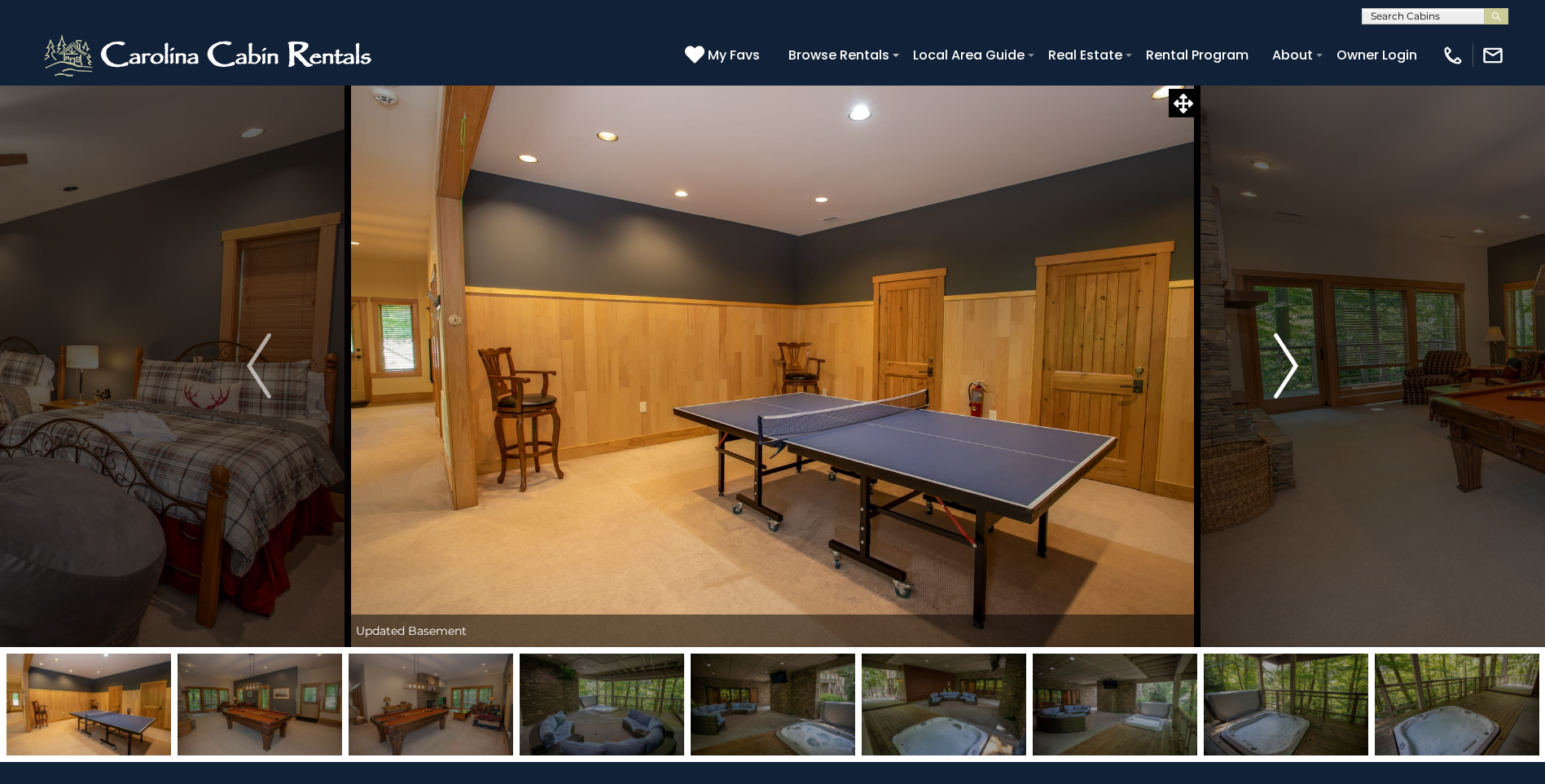
click at [1292, 362] on img "Next" at bounding box center [1285, 366] width 24 height 65
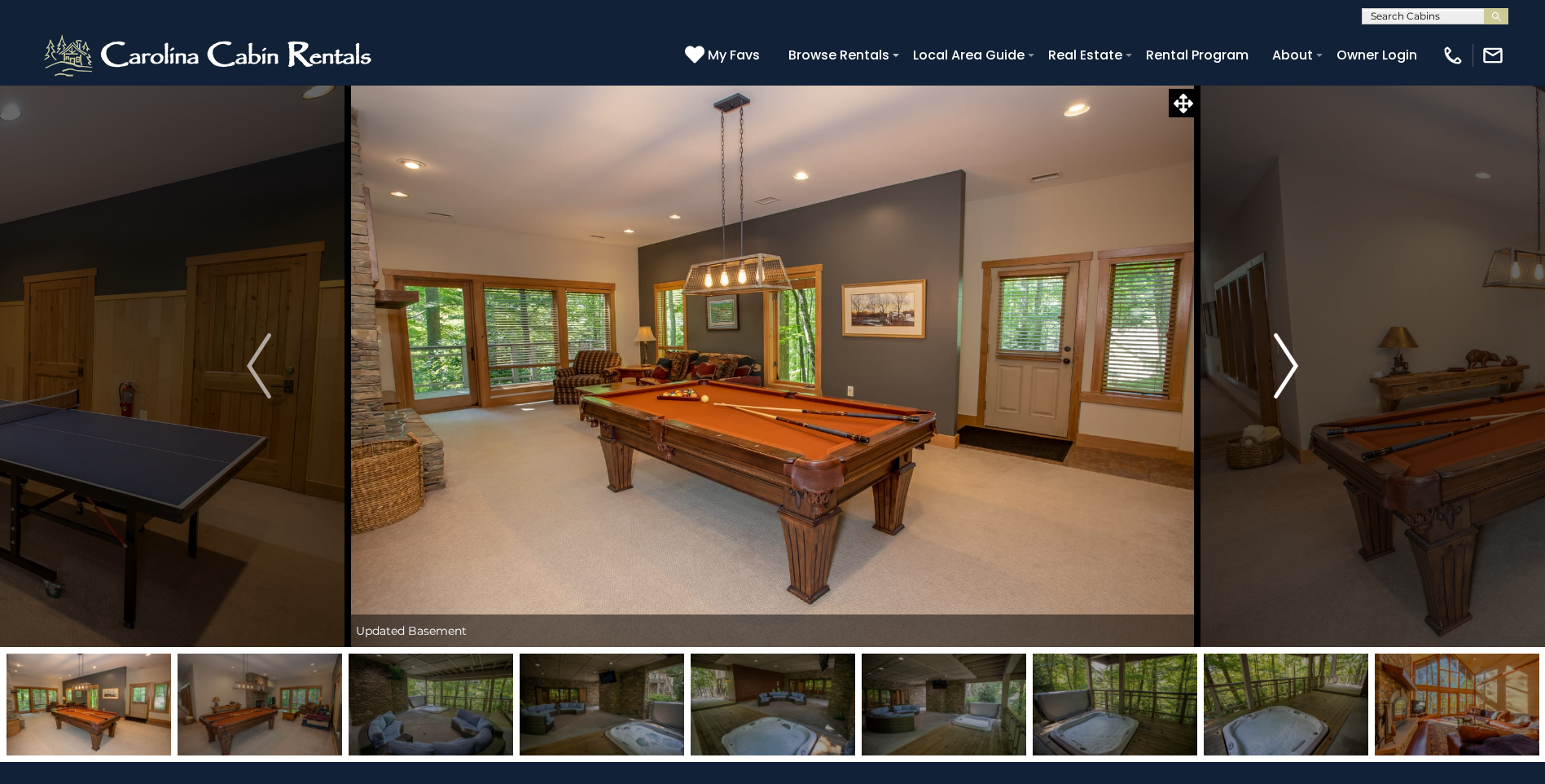
click at [1292, 362] on img "Next" at bounding box center [1285, 366] width 24 height 65
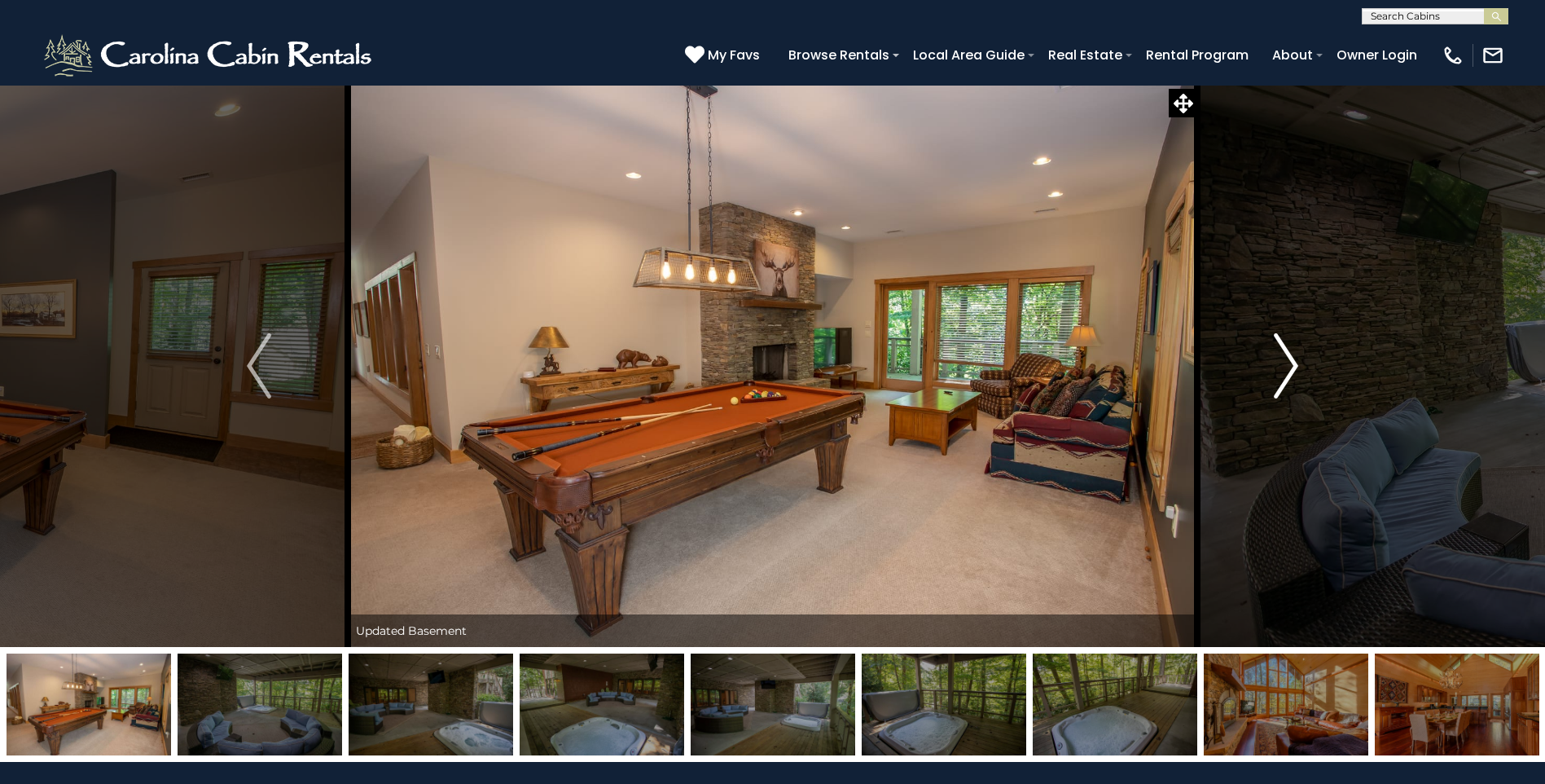
click at [1292, 362] on img "Next" at bounding box center [1285, 366] width 24 height 65
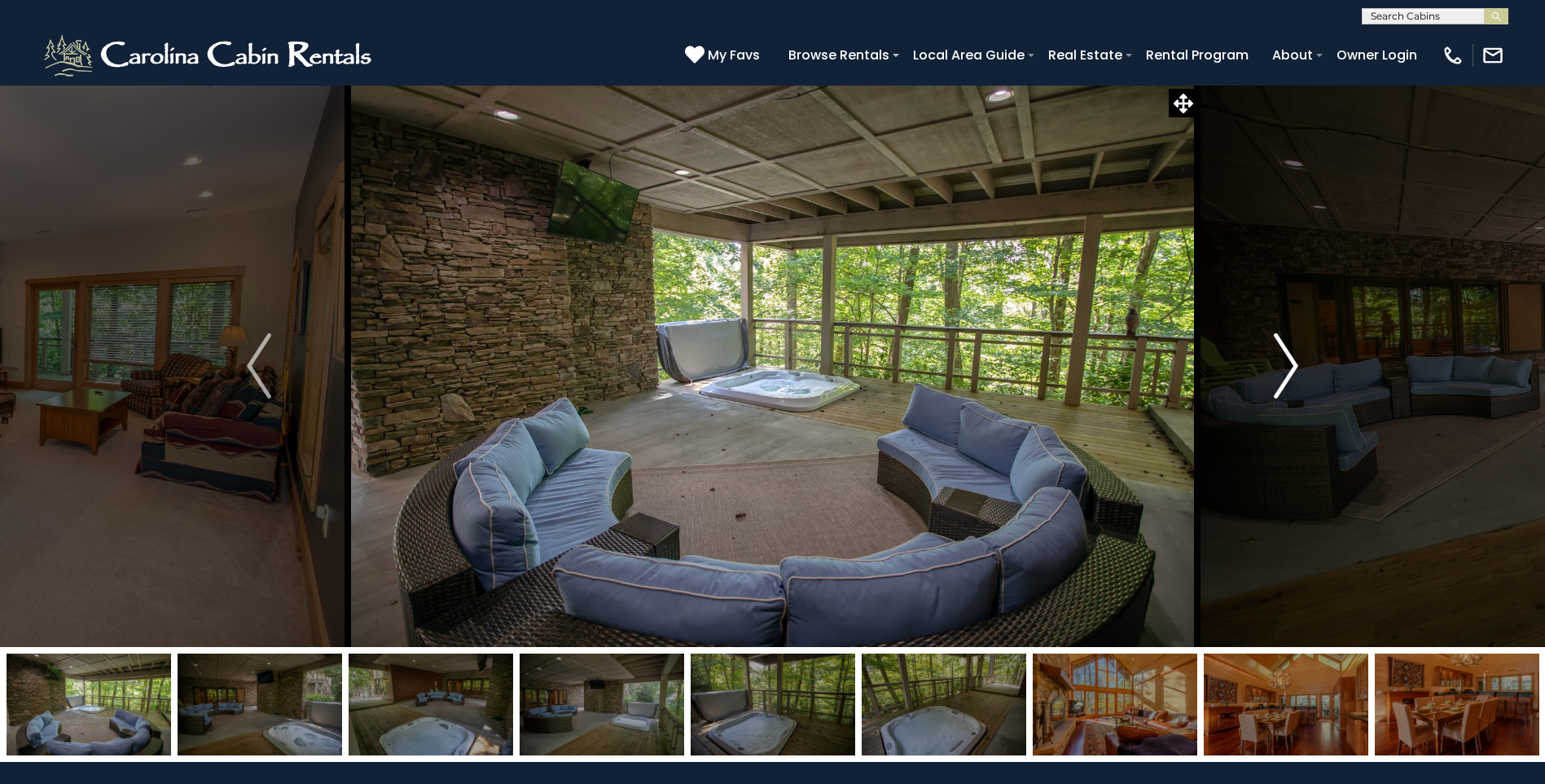
click at [1292, 362] on img "Next" at bounding box center [1285, 366] width 24 height 65
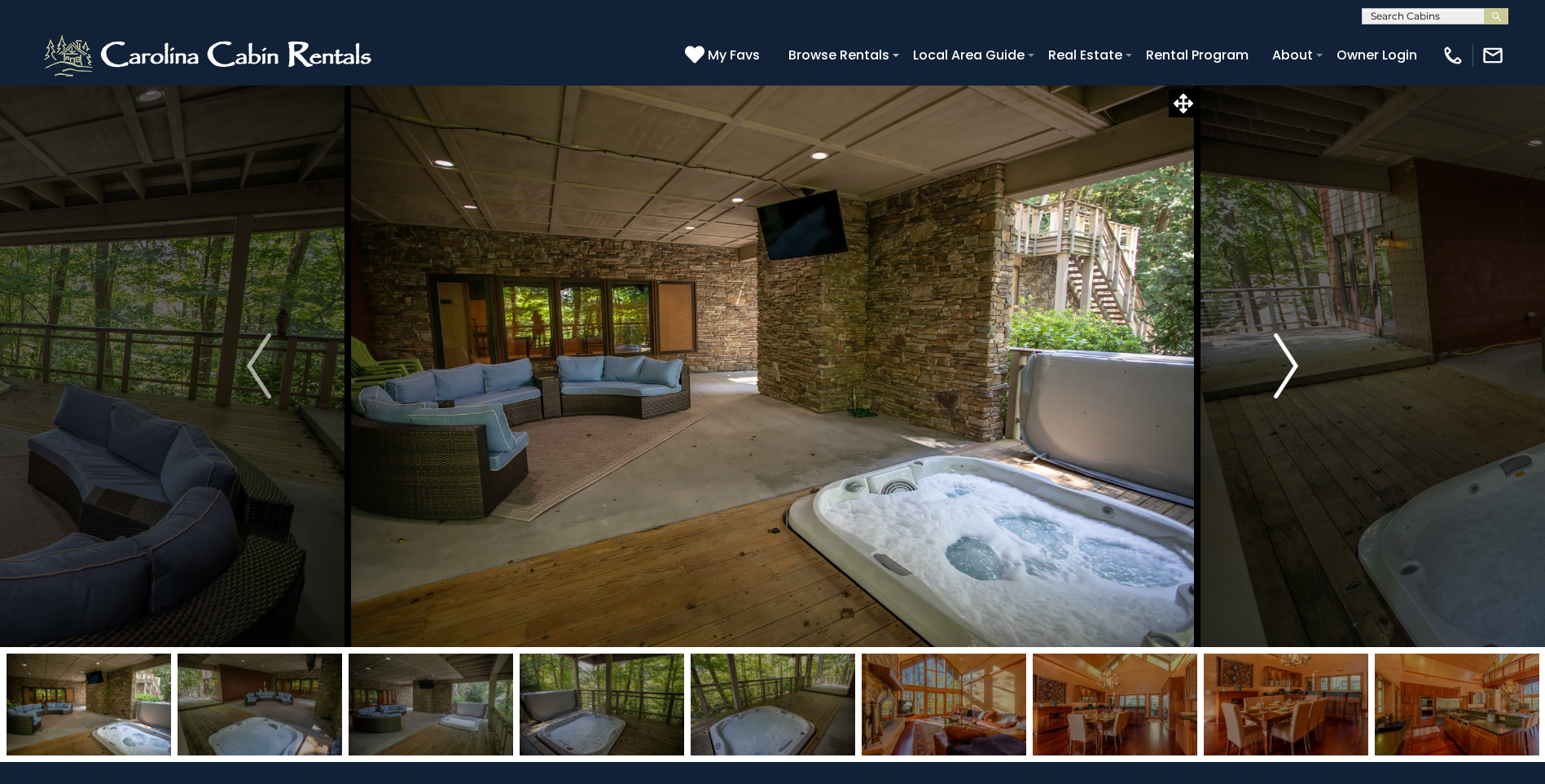
click at [1292, 362] on img "Next" at bounding box center [1285, 366] width 24 height 65
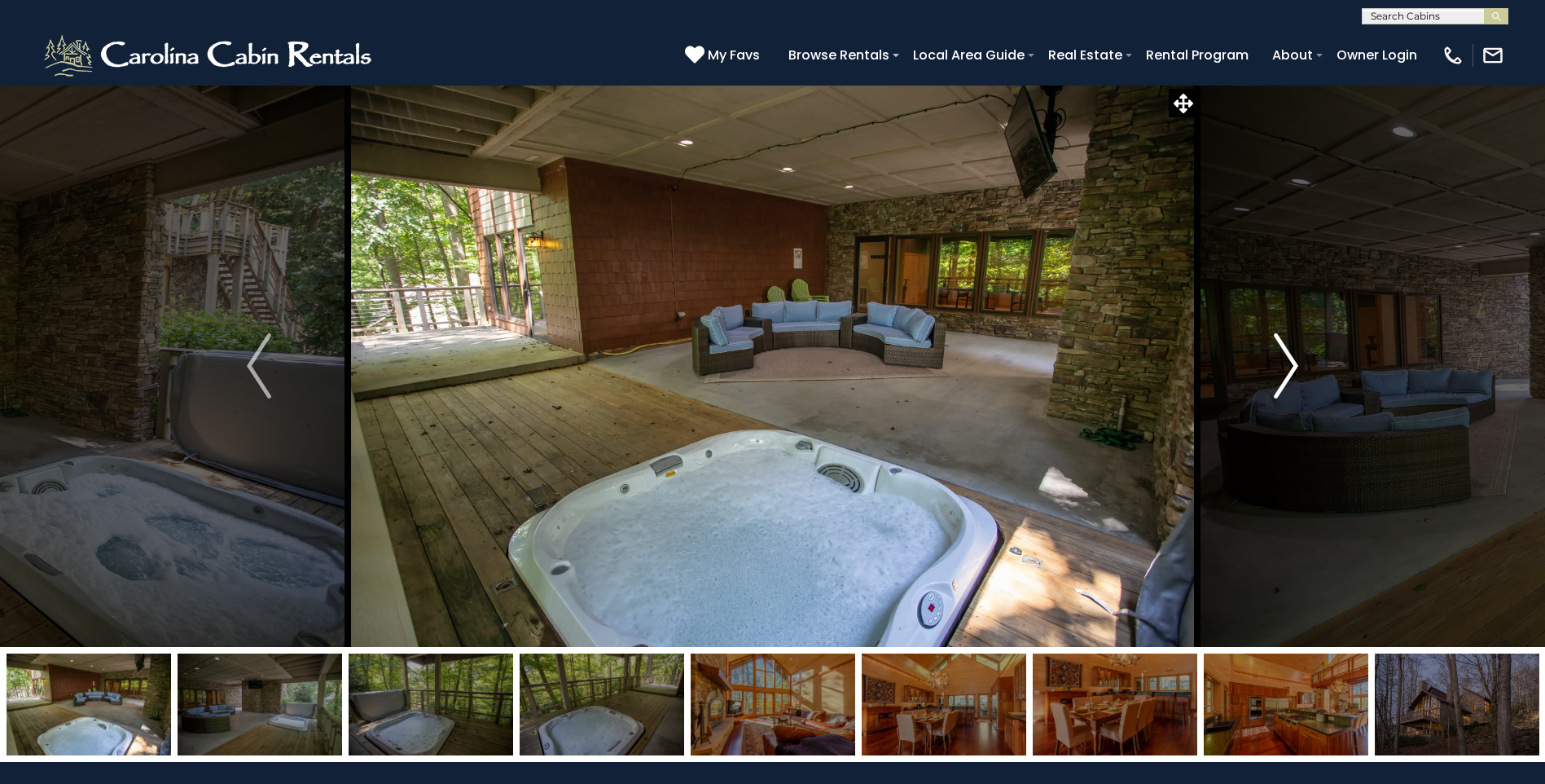
click at [1292, 362] on img "Next" at bounding box center [1285, 366] width 24 height 65
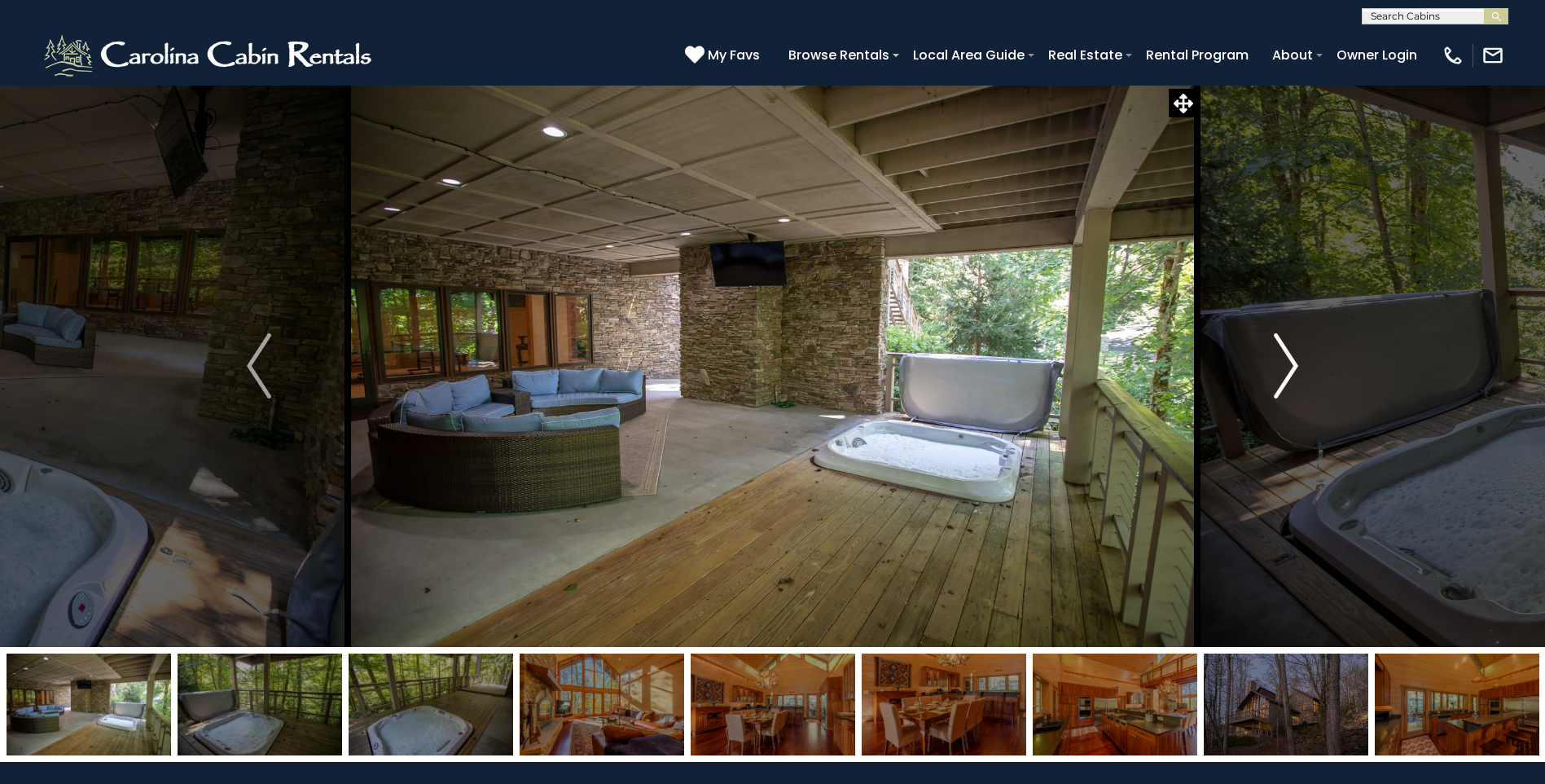
click at [1292, 362] on img "Next" at bounding box center [1285, 366] width 24 height 65
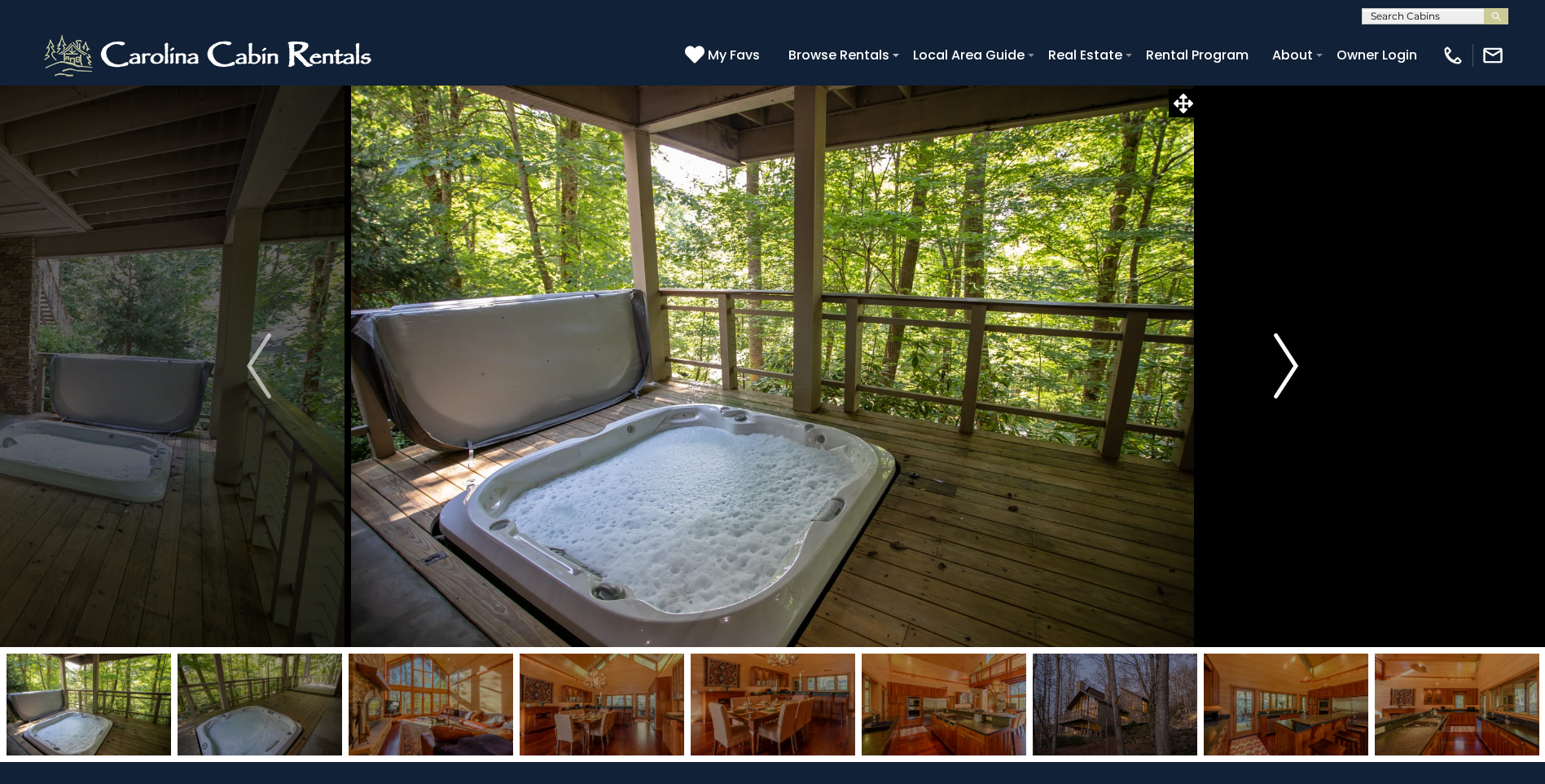
click at [1292, 362] on img "Next" at bounding box center [1285, 366] width 24 height 65
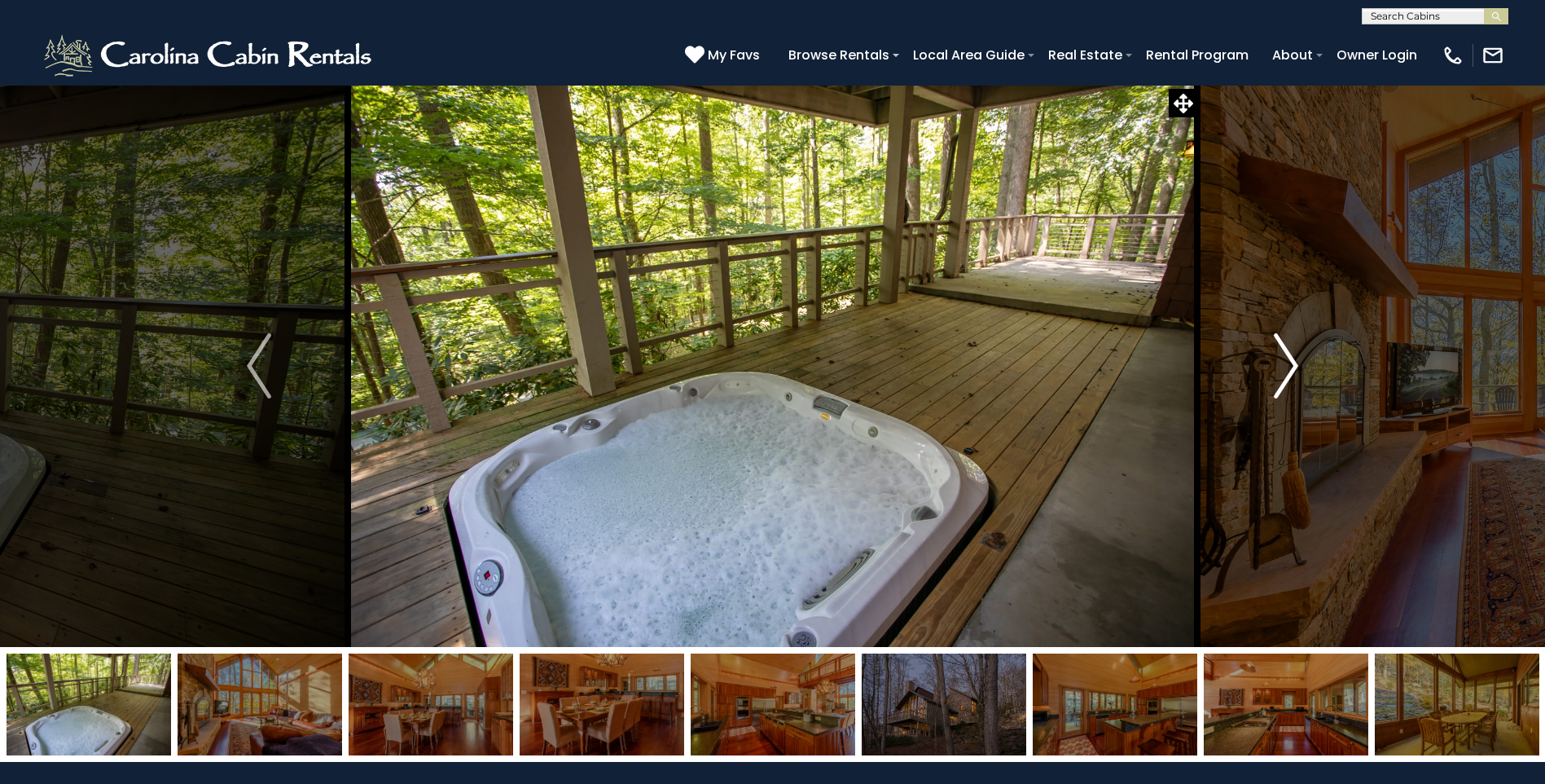
click at [1292, 362] on img "Next" at bounding box center [1285, 366] width 24 height 65
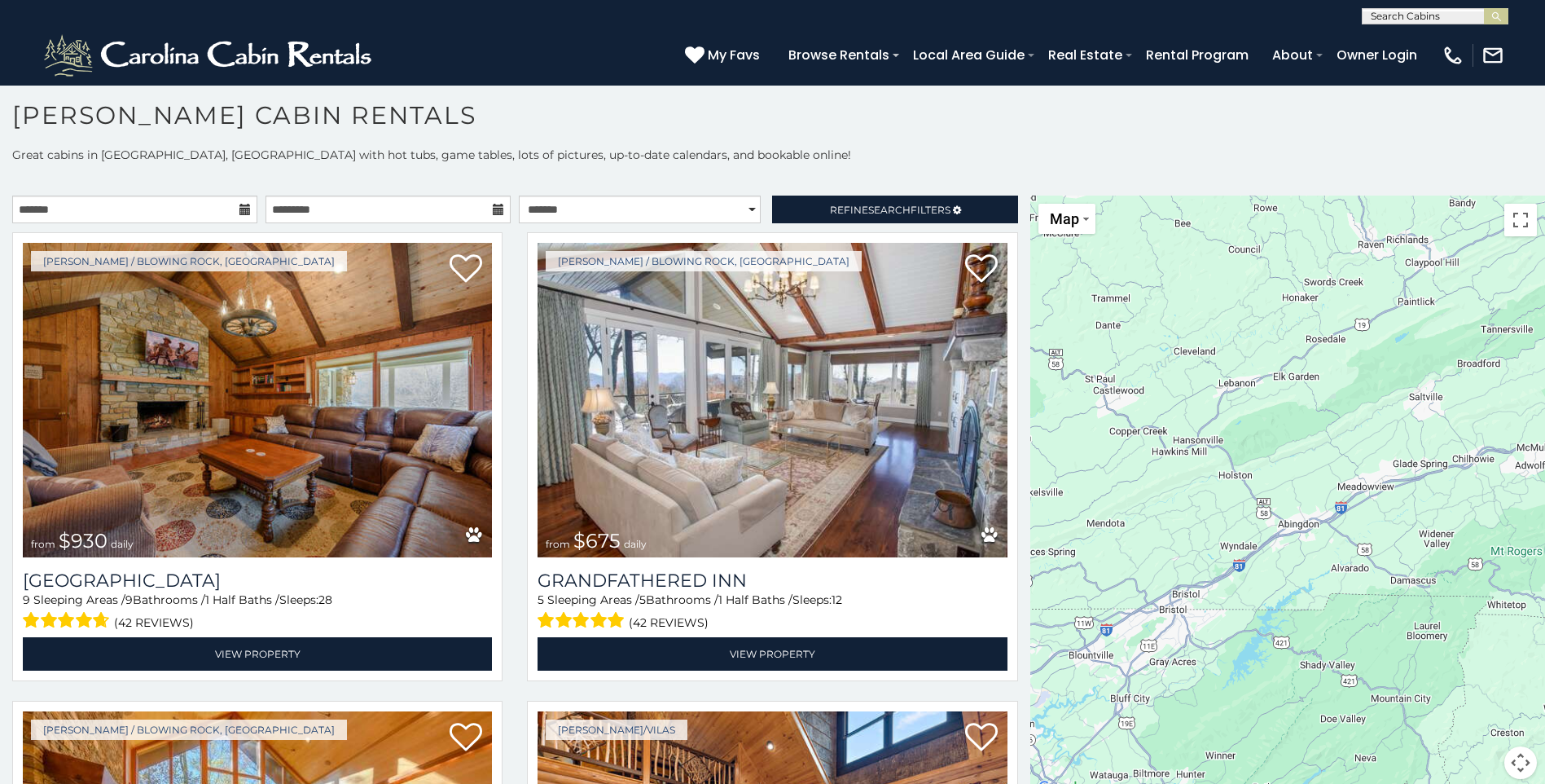
drag, startPoint x: 1024, startPoint y: 239, endPoint x: 1096, endPoint y: 664, distance: 431.1
click at [1096, 664] on div "$930 $675 $480 $349 $525 $355 $315 $635 $565 $365 $320 $355 $255 $225 $345 $695…" at bounding box center [1287, 496] width 515 height 603
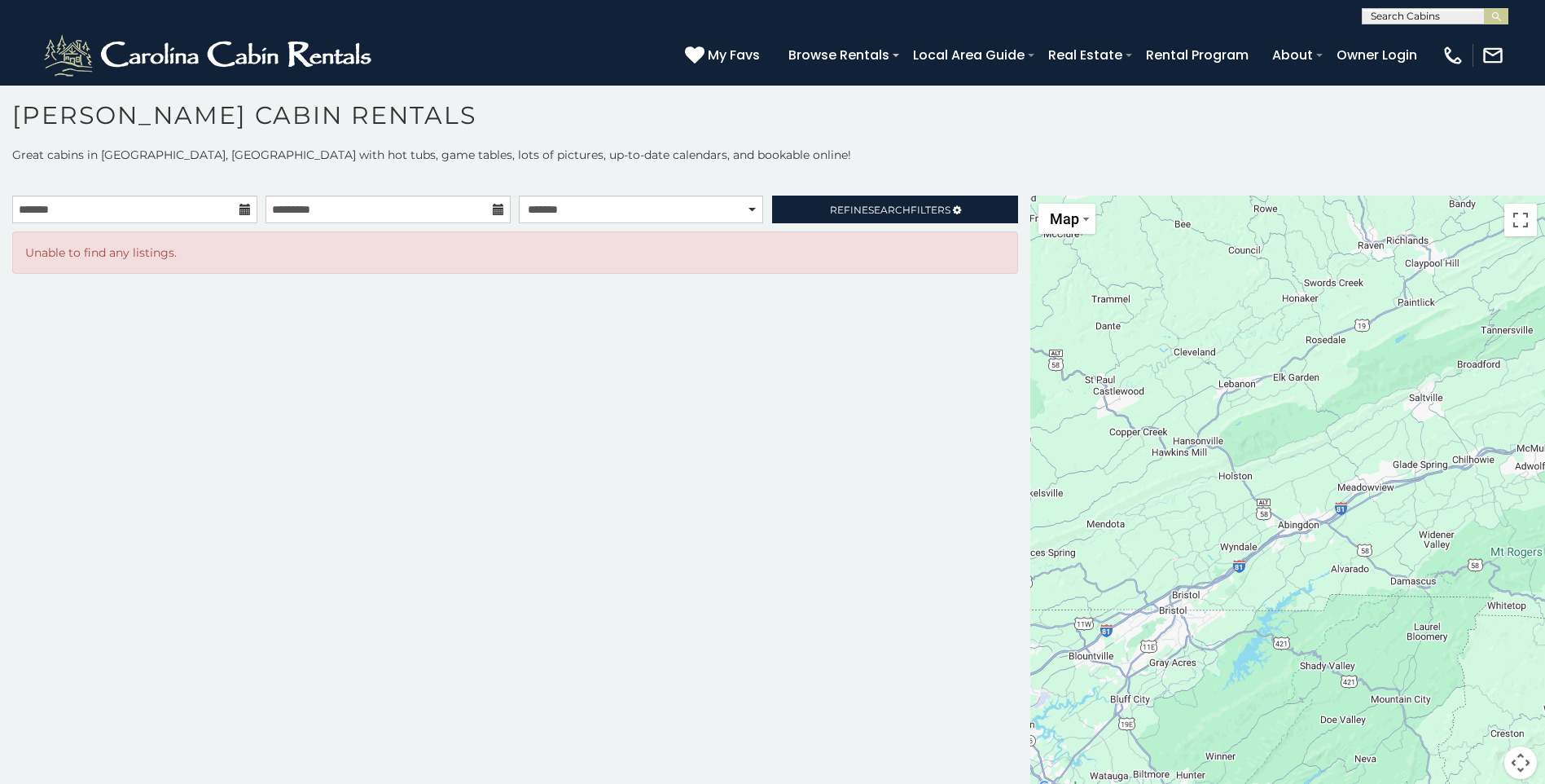
click at [1022, 697] on div "**********" at bounding box center [515, 496] width 1030 height 603
